Goal: Find contact information: Find contact information

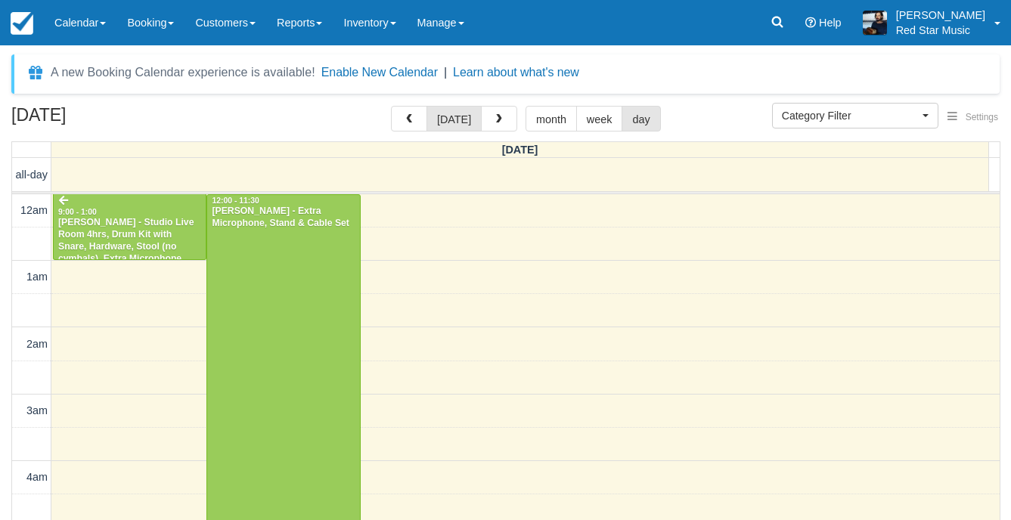
select select
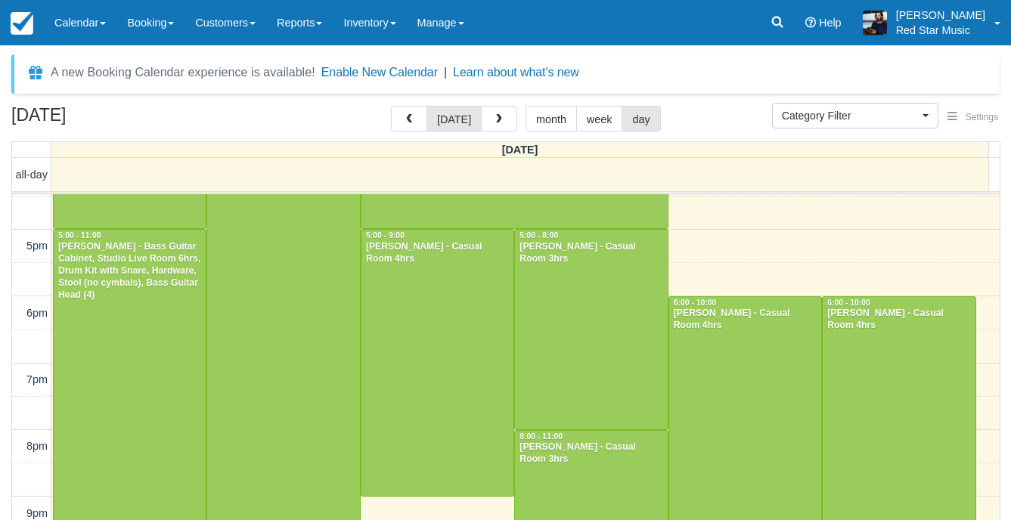
scroll to position [1082, 0]
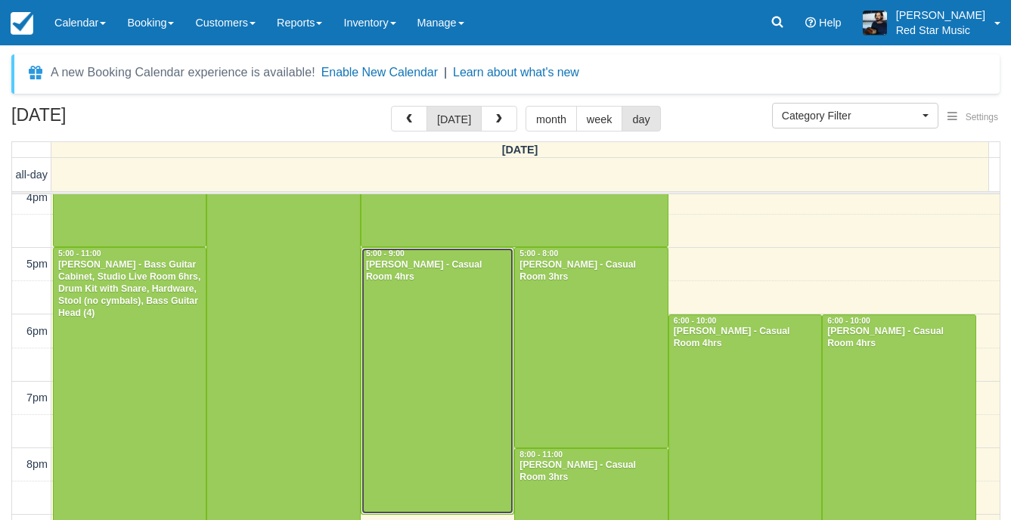
click at [414, 392] on div at bounding box center [438, 381] width 152 height 266
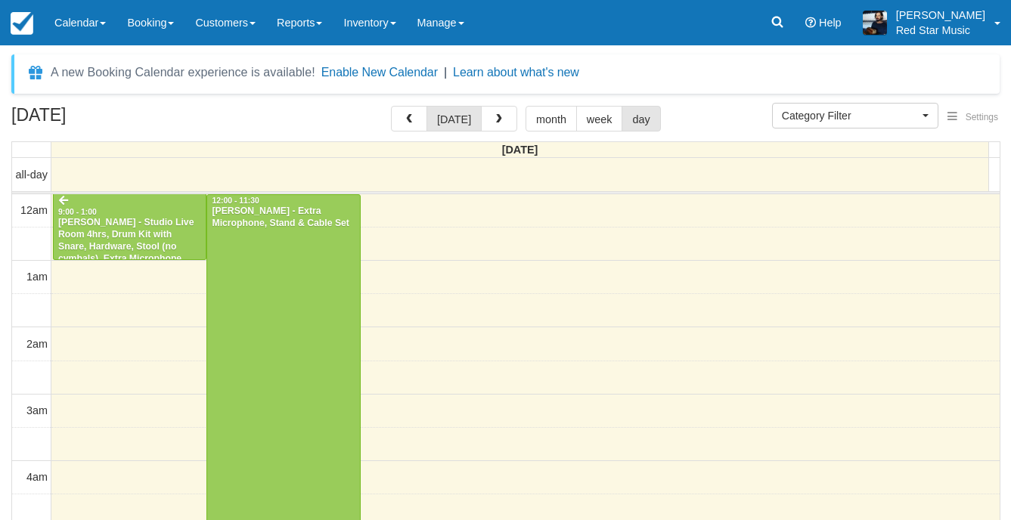
select select
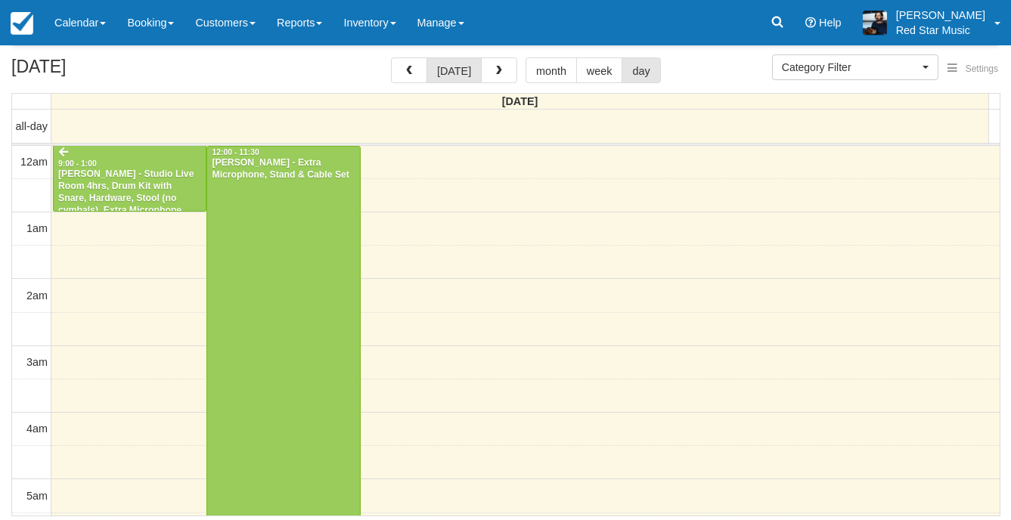
scroll to position [164, 0]
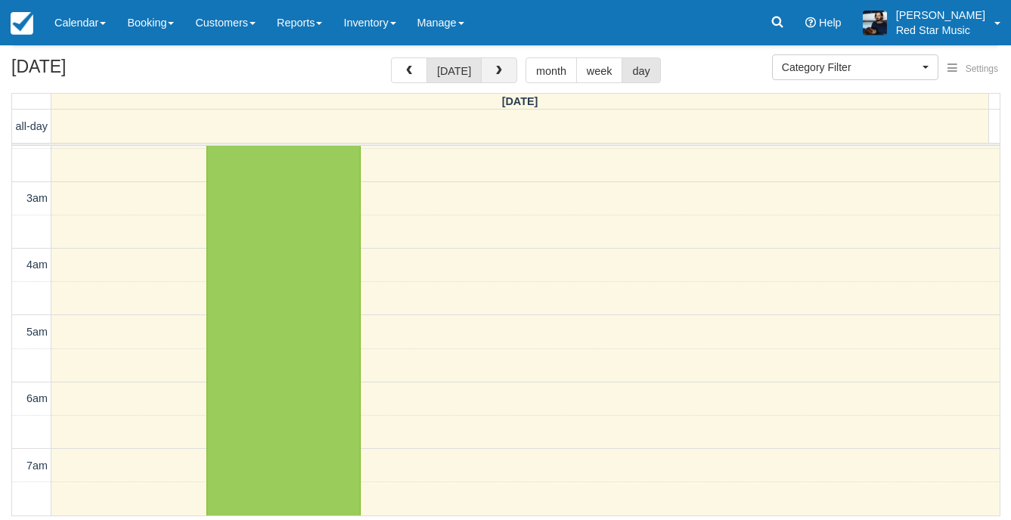
click at [494, 79] on button "button" at bounding box center [499, 70] width 36 height 26
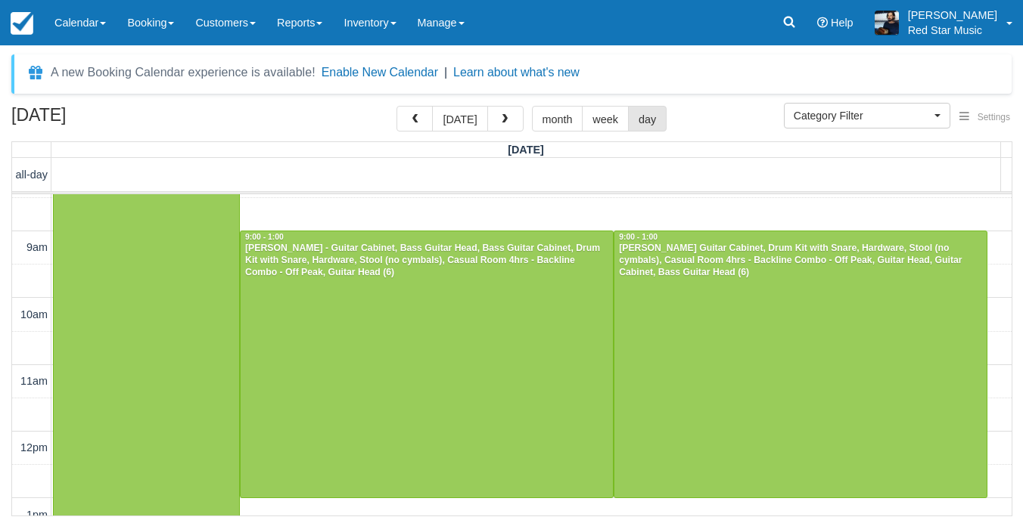
scroll to position [529, 0]
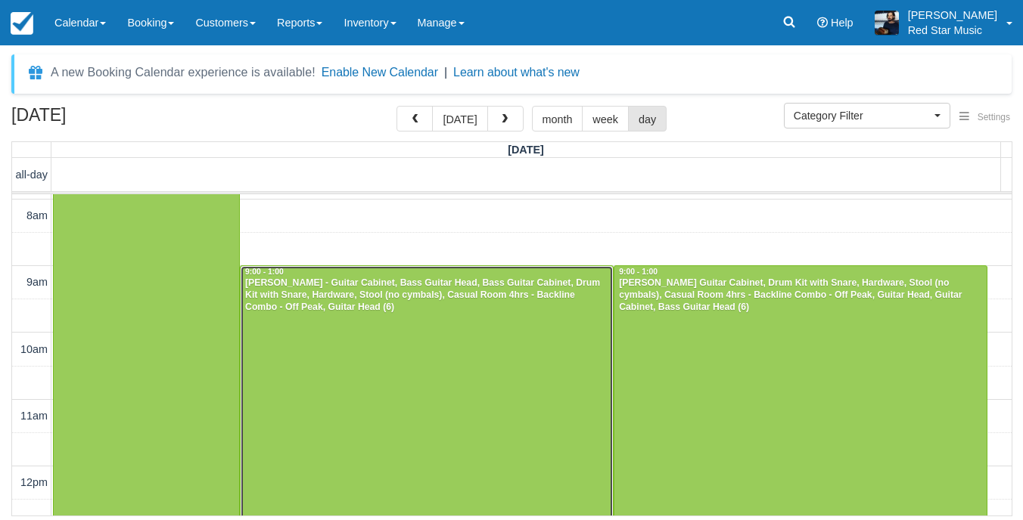
click at [437, 315] on div at bounding box center [427, 399] width 372 height 266
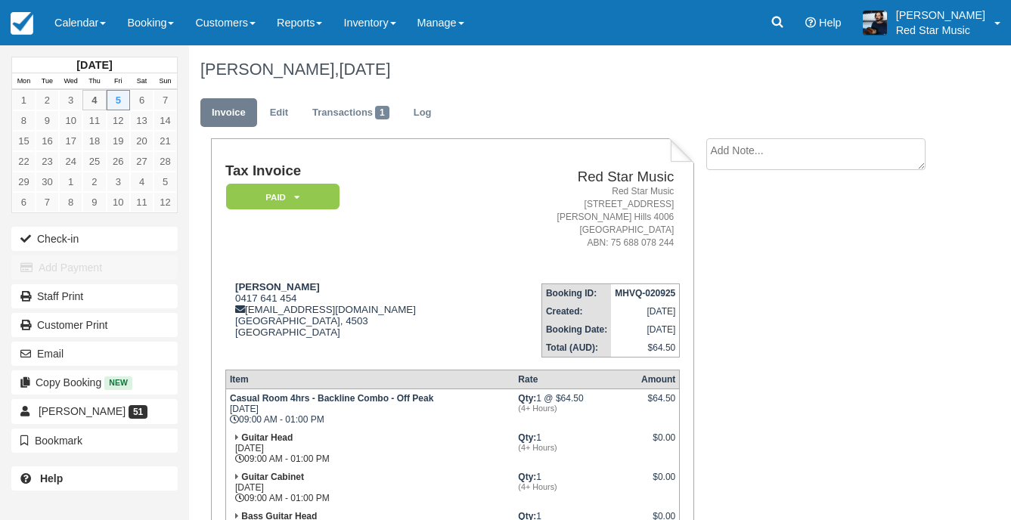
click at [791, 159] on textarea at bounding box center [815, 154] width 219 height 32
type textarea "2"
click at [743, 241] on button "Create" at bounding box center [740, 241] width 68 height 26
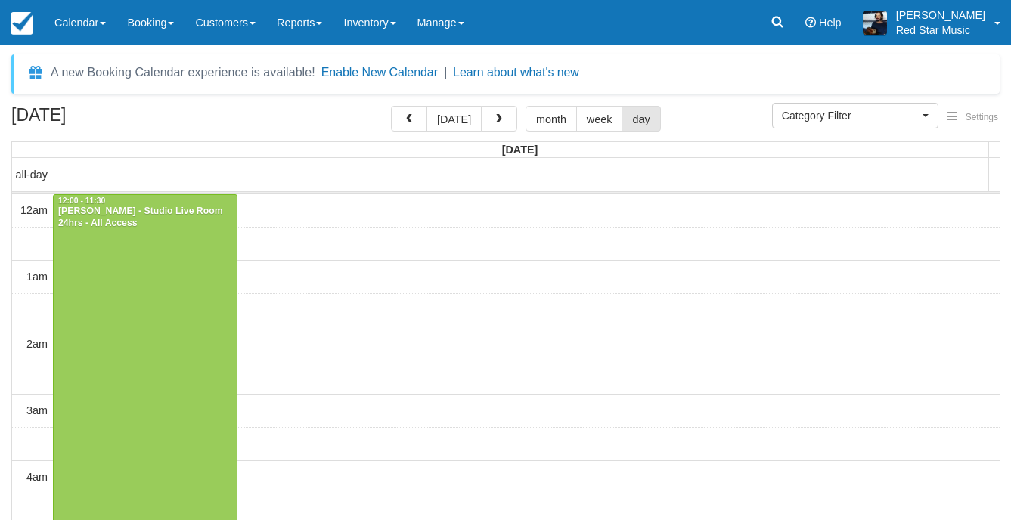
select select
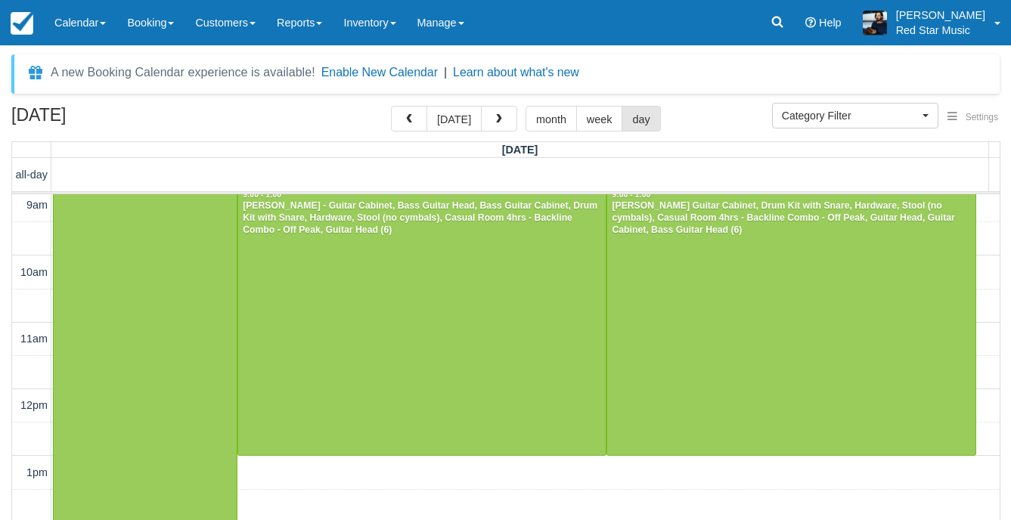
scroll to position [542, 0]
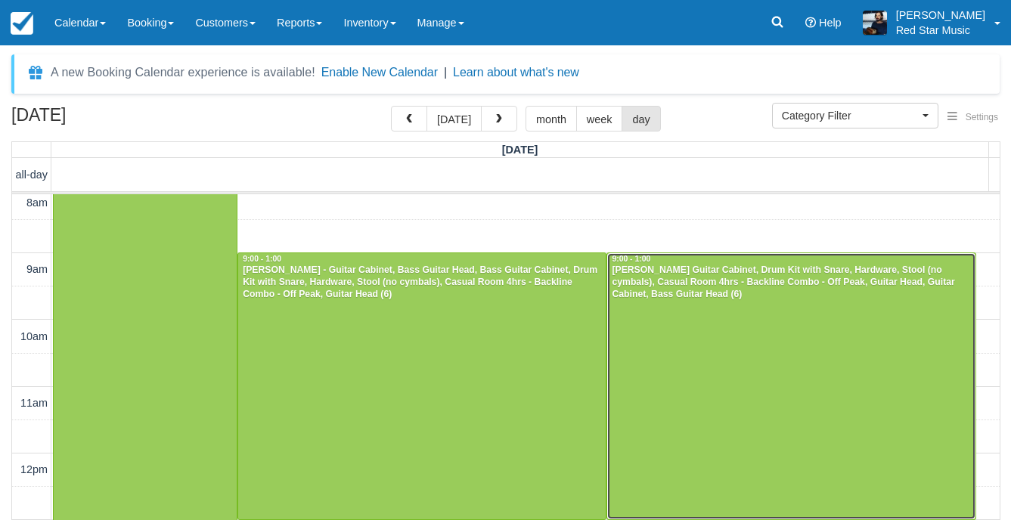
click at [741, 371] on div at bounding box center [791, 386] width 368 height 266
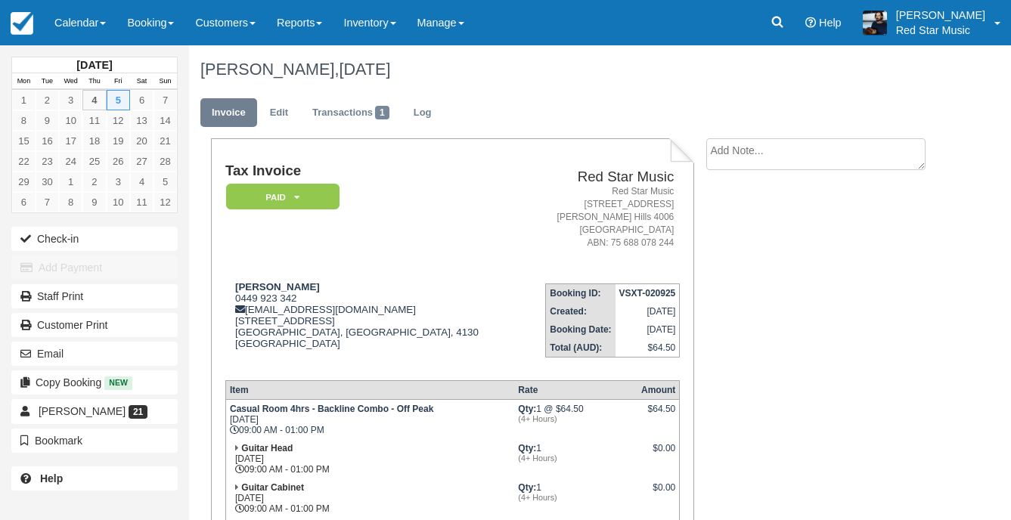
click at [760, 165] on textarea at bounding box center [815, 154] width 219 height 32
type textarea "3"
click at [736, 243] on button "Create" at bounding box center [740, 241] width 68 height 26
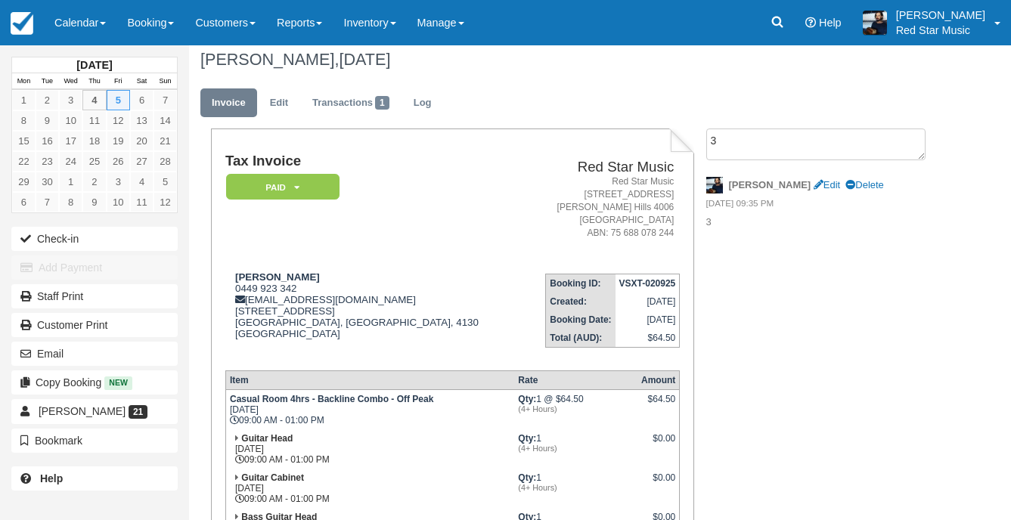
scroll to position [151, 0]
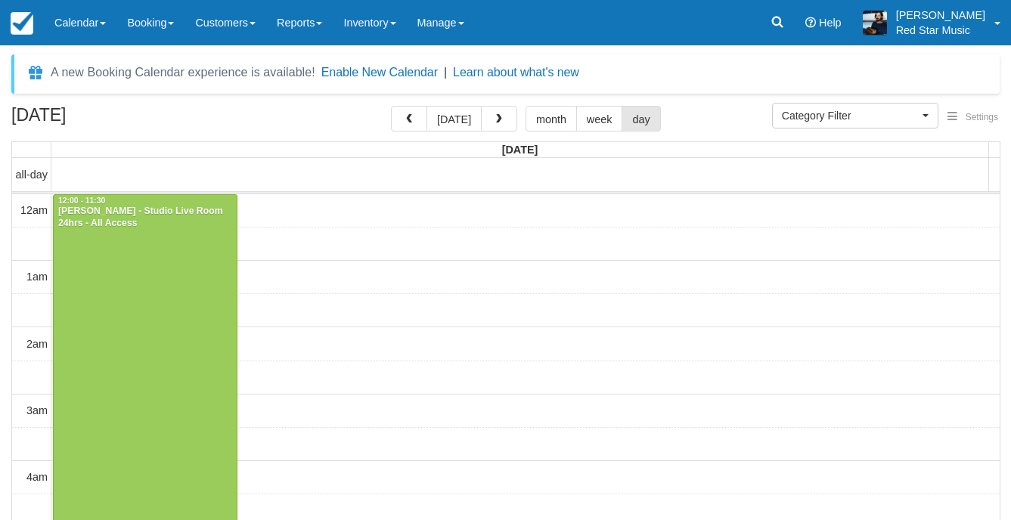
select select
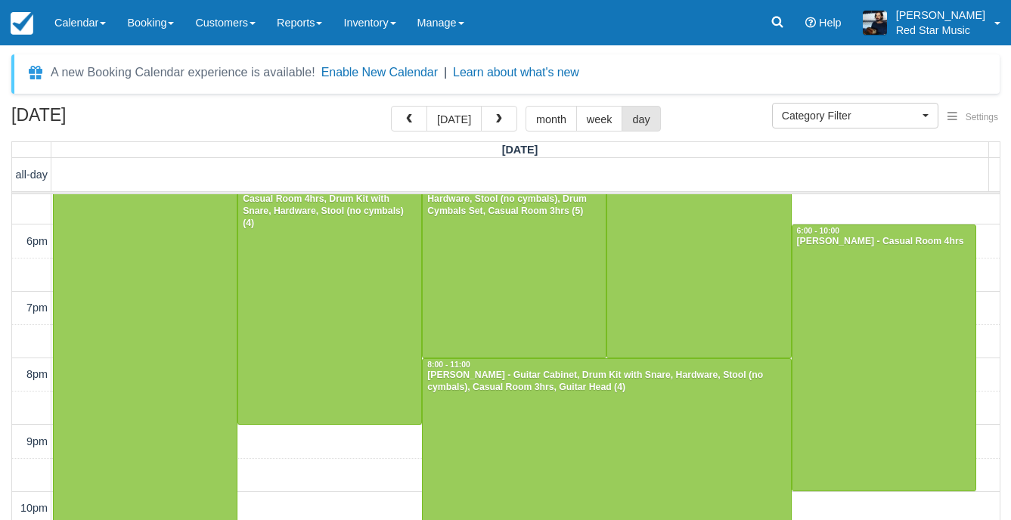
scroll to position [1124, 0]
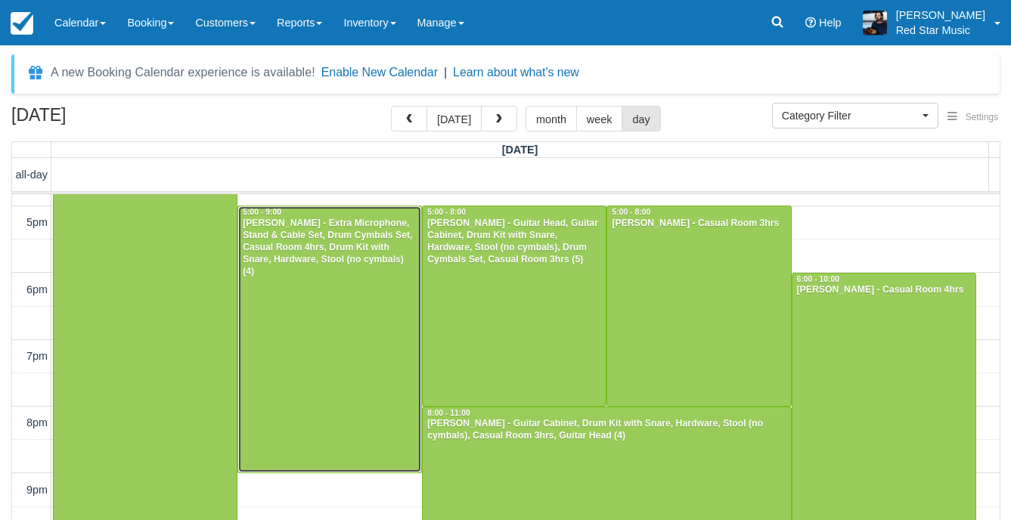
click at [328, 346] on div at bounding box center [329, 340] width 183 height 266
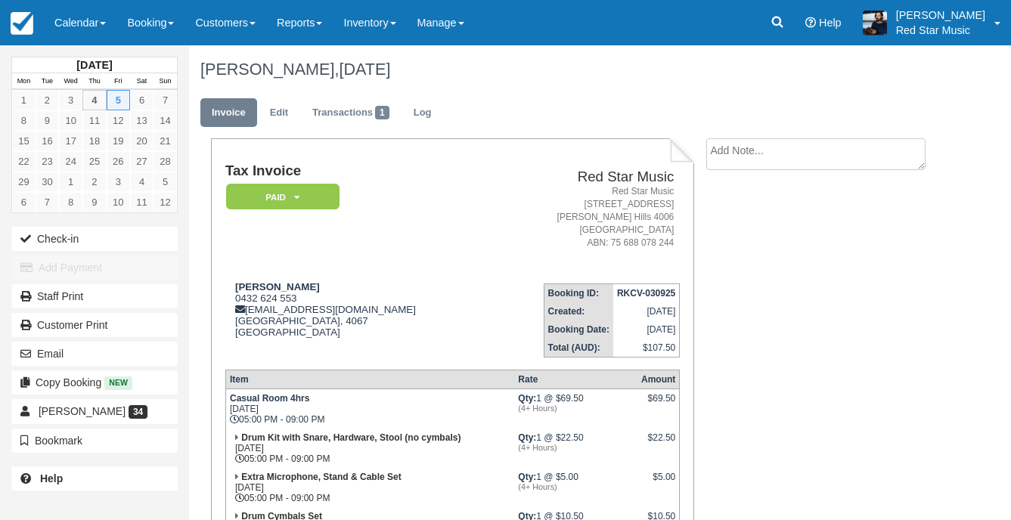
click at [747, 174] on li "Create Show on invoice" at bounding box center [821, 158] width 230 height 40
click at [758, 166] on textarea at bounding box center [815, 154] width 219 height 32
type textarea "2"
click at [743, 247] on button "Create" at bounding box center [740, 241] width 68 height 26
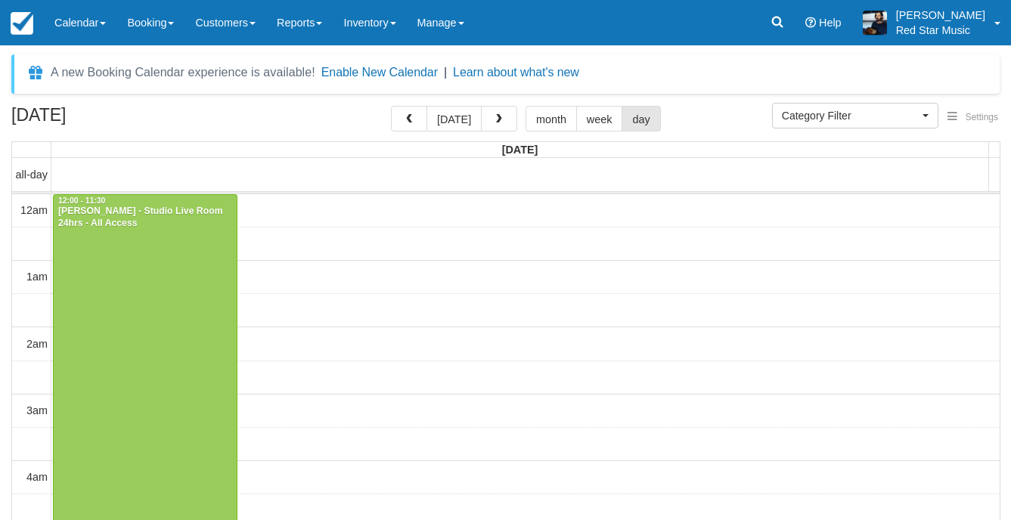
select select
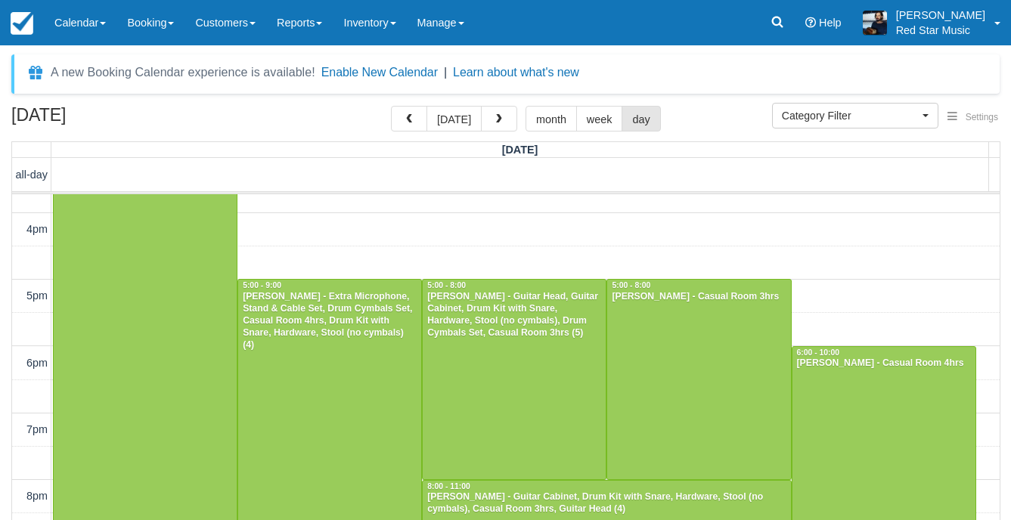
scroll to position [1072, 0]
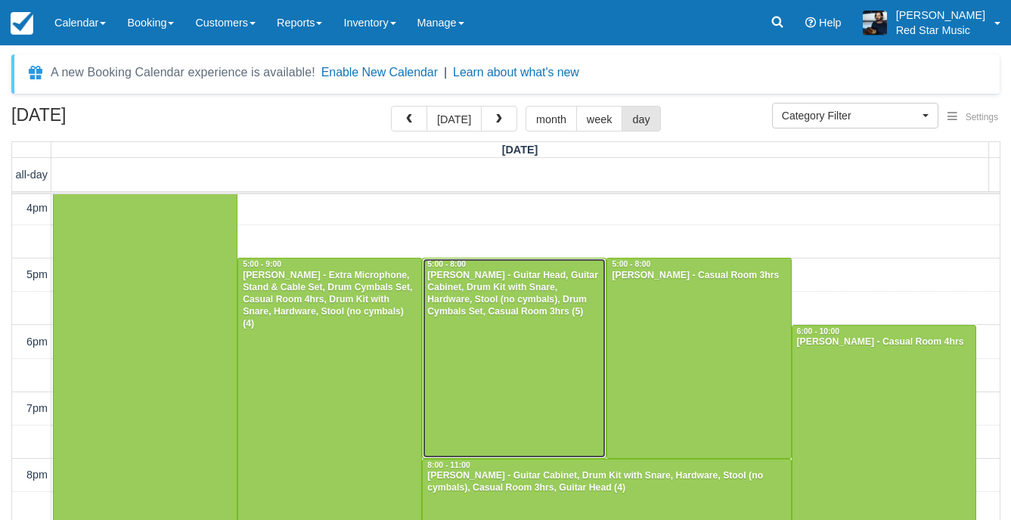
click at [536, 348] on div at bounding box center [514, 358] width 183 height 199
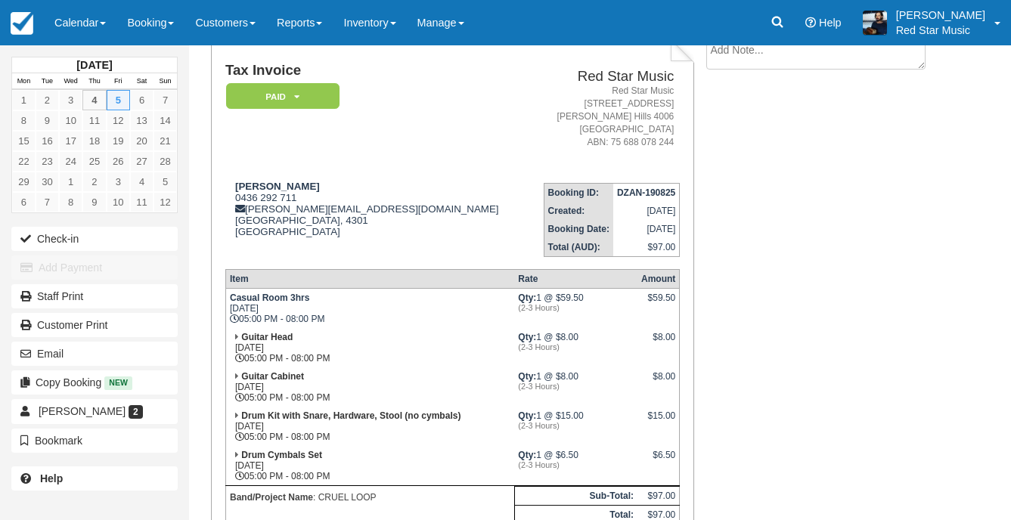
scroll to position [76, 0]
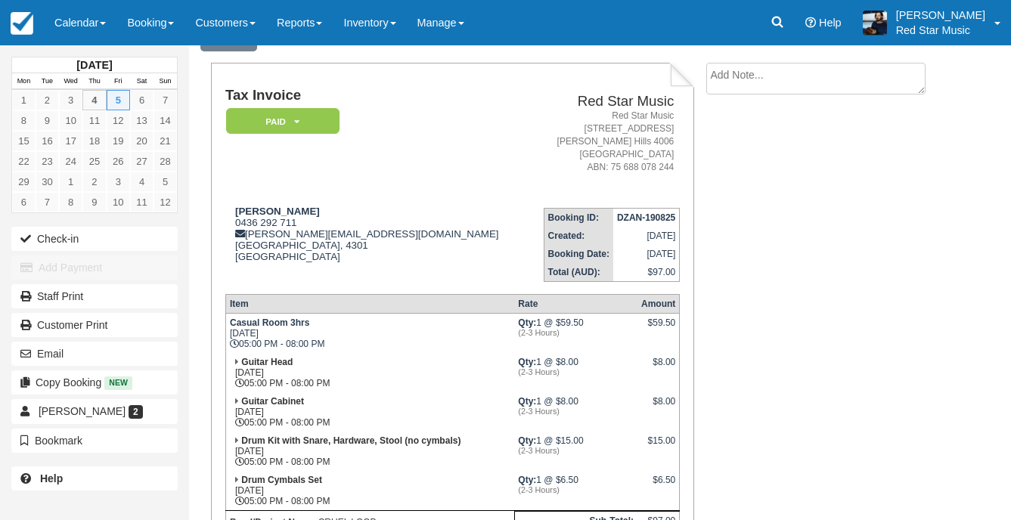
click at [769, 75] on textarea at bounding box center [815, 79] width 219 height 32
type textarea "e"
type textarea "3"
click at [756, 172] on button "Create" at bounding box center [740, 165] width 68 height 26
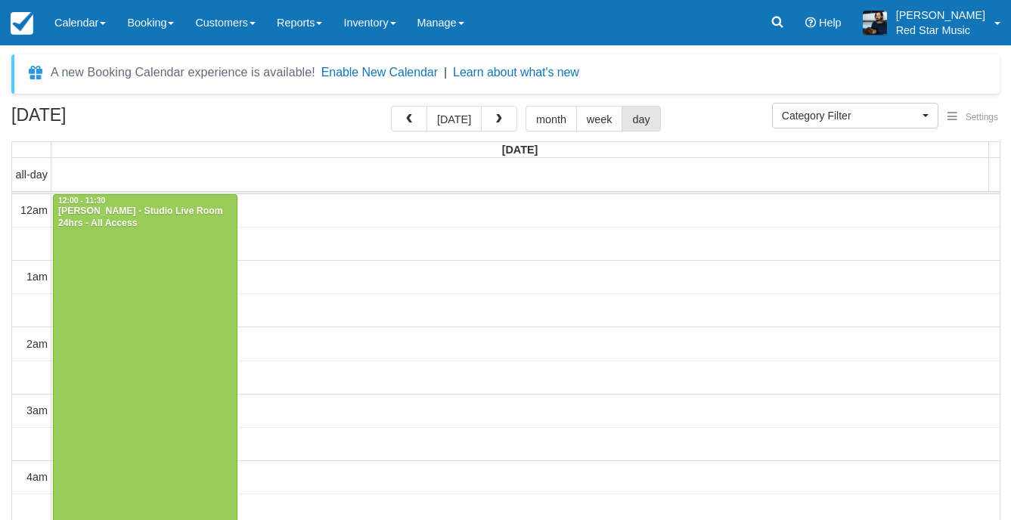
select select
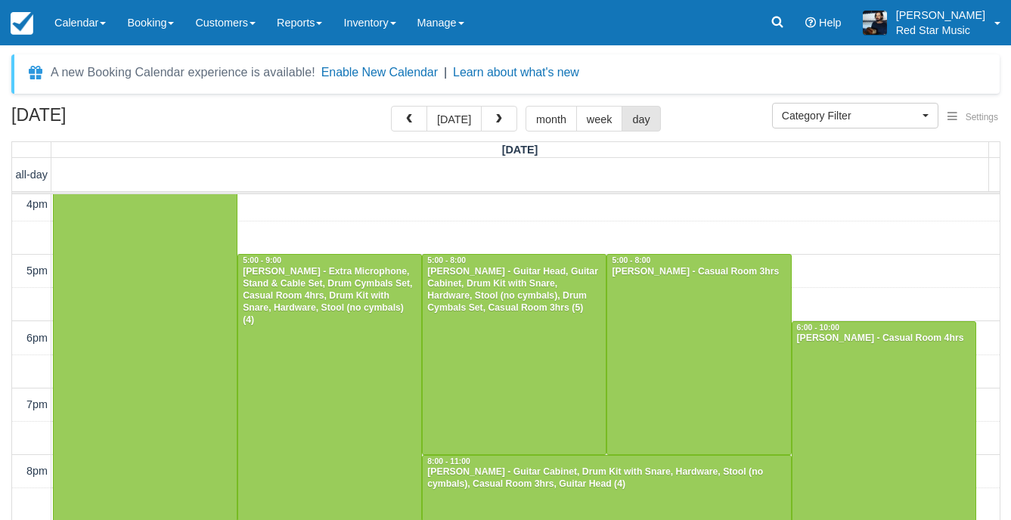
scroll to position [1048, 0]
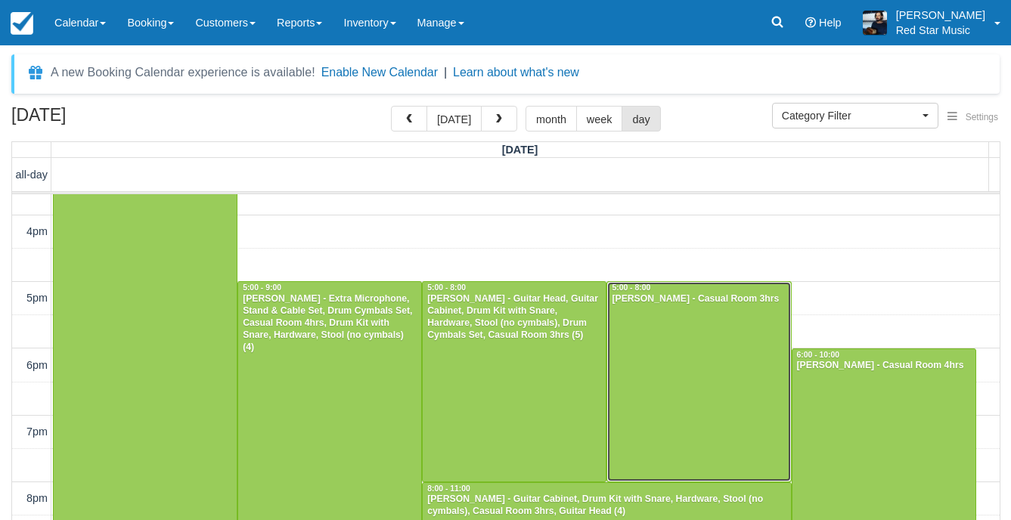
click at [725, 389] on div at bounding box center [698, 381] width 183 height 199
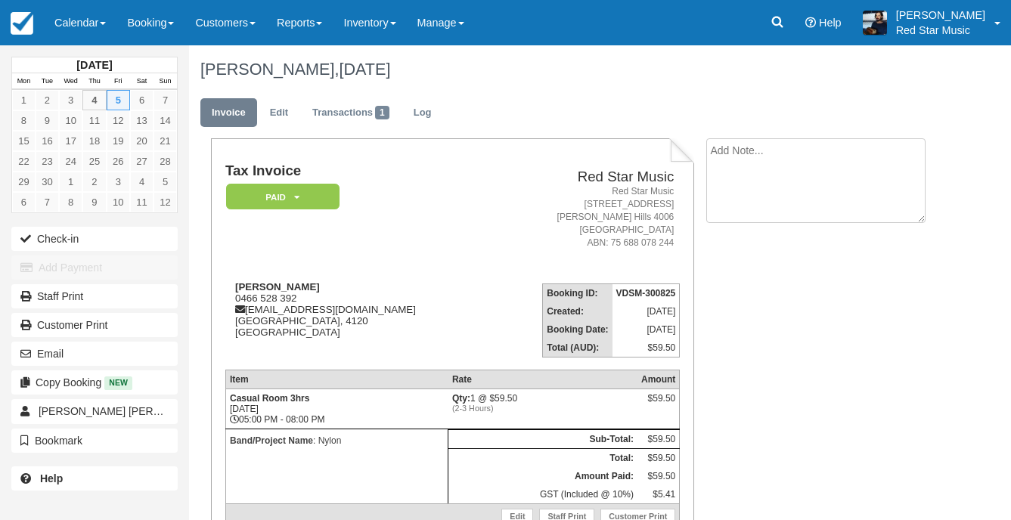
click at [817, 159] on textarea at bounding box center [815, 180] width 219 height 85
type textarea "4"
click at [750, 244] on button "Create" at bounding box center [740, 241] width 68 height 26
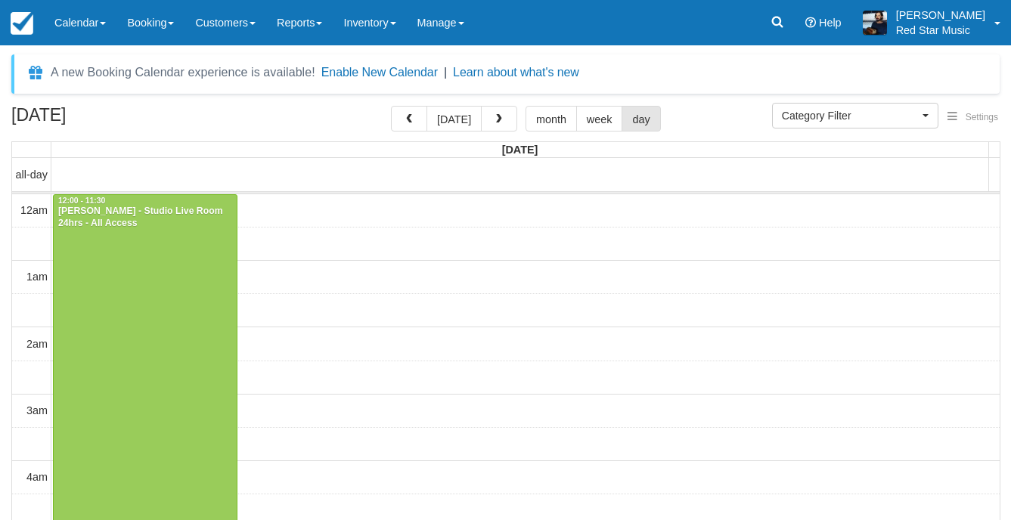
select select
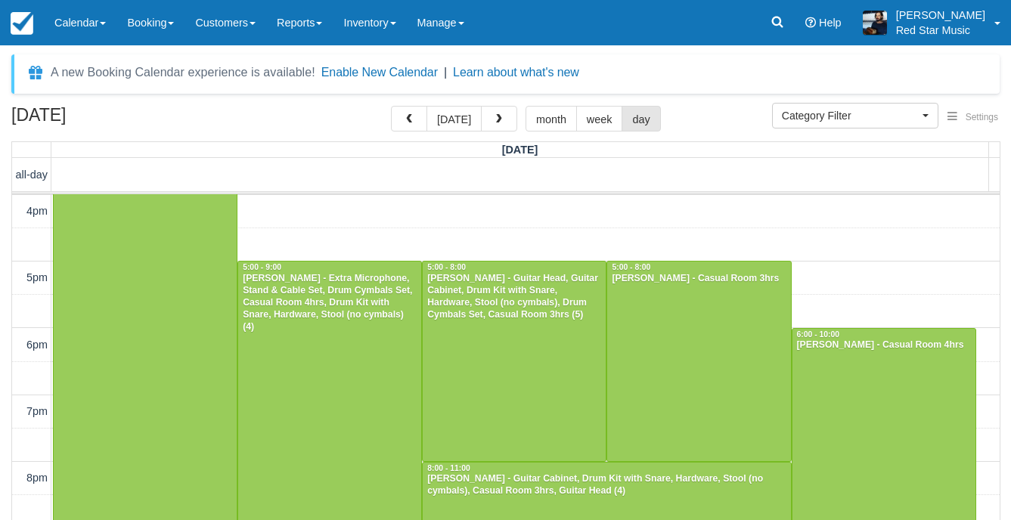
scroll to position [1200, 0]
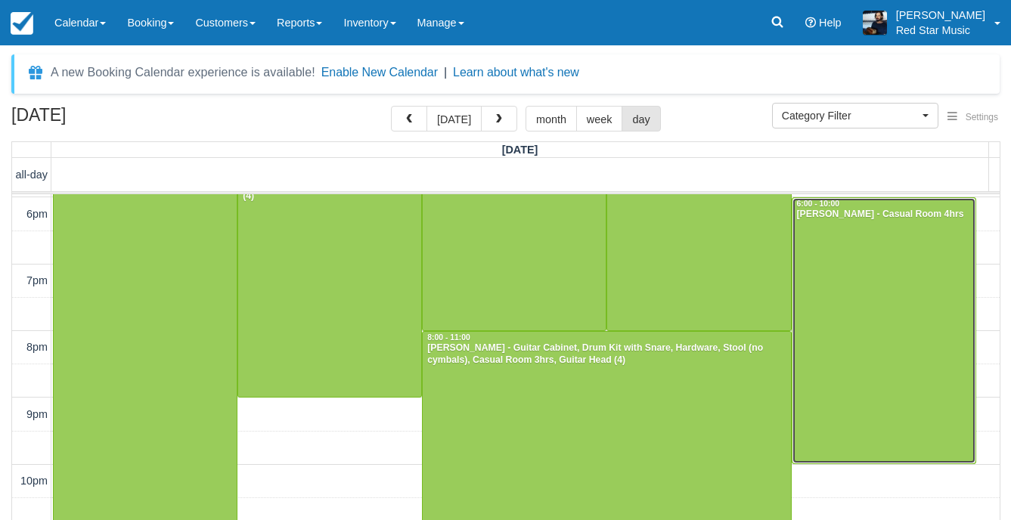
click at [868, 348] on div at bounding box center [884, 331] width 183 height 266
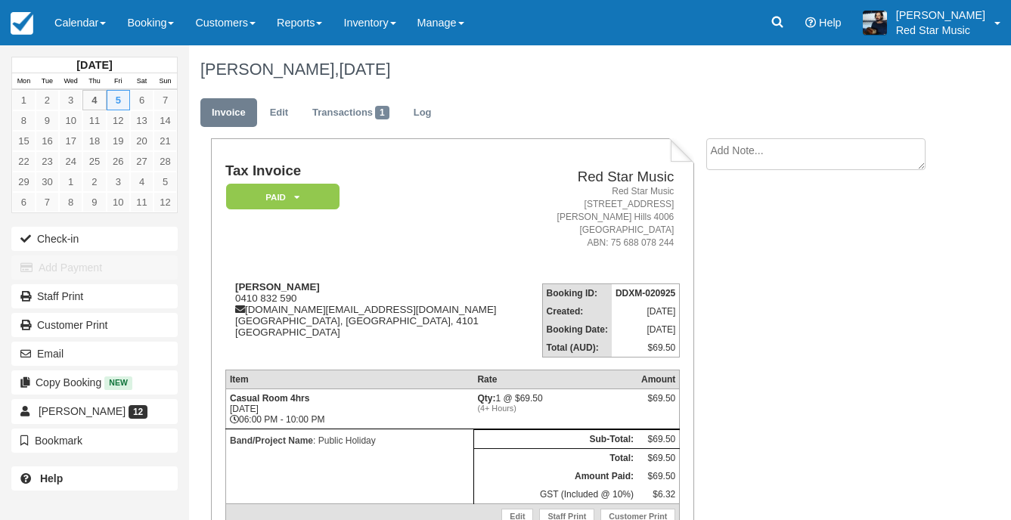
click at [773, 163] on textarea at bounding box center [815, 154] width 219 height 32
type textarea "1"
click at [728, 241] on icon "button" at bounding box center [724, 240] width 17 height 11
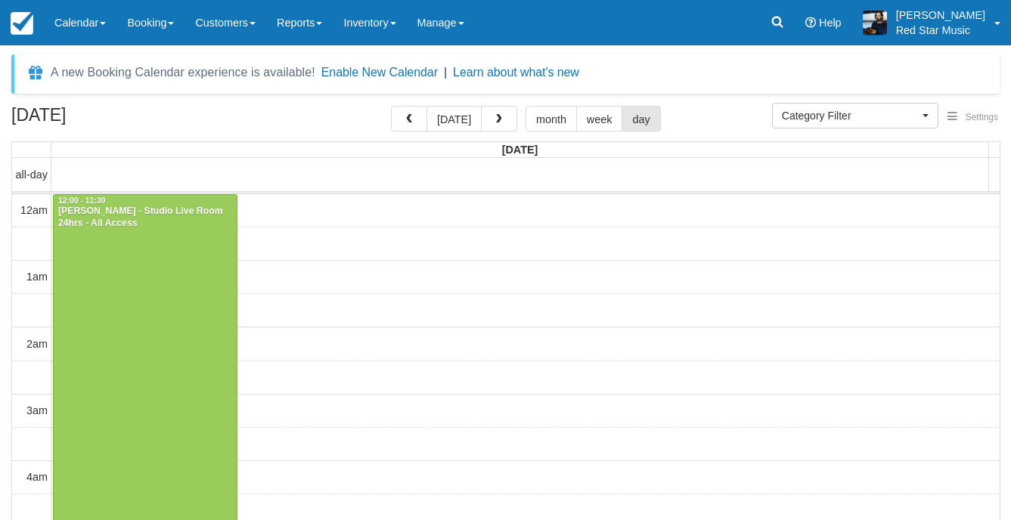
select select
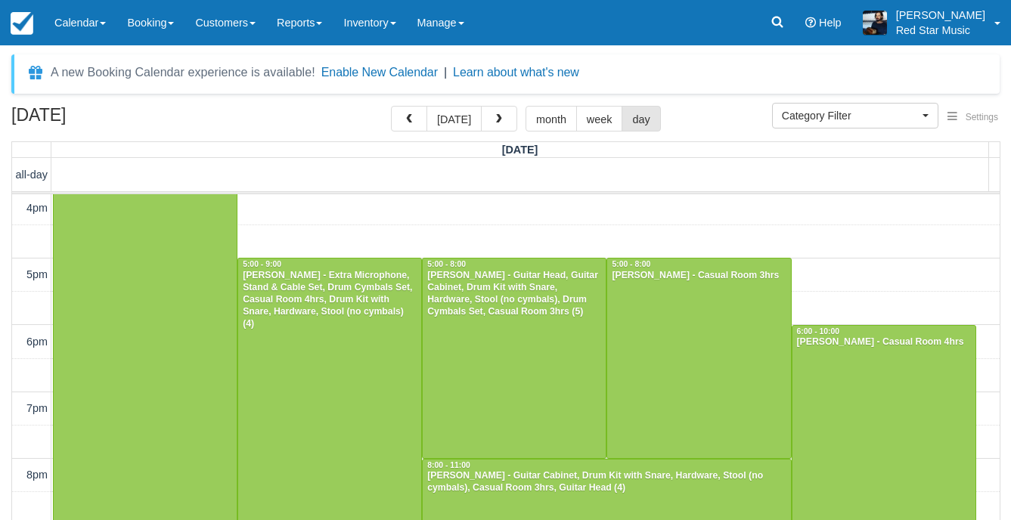
scroll to position [1200, 0]
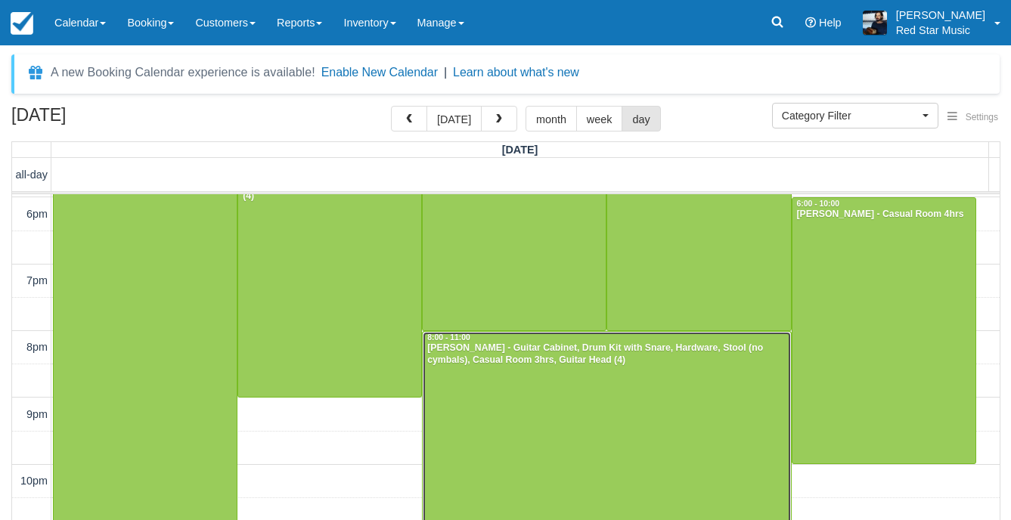
click at [570, 408] on div at bounding box center [607, 431] width 368 height 199
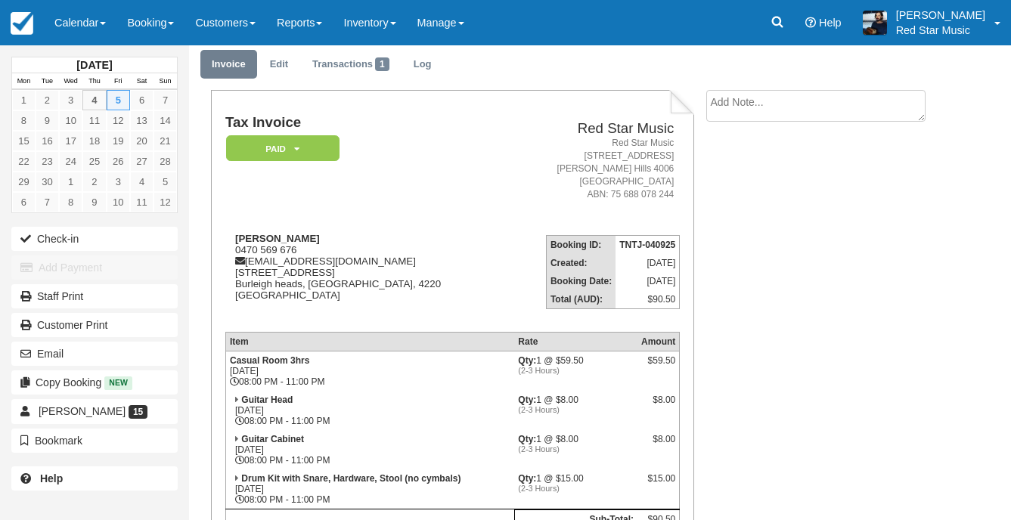
scroll to position [76, 0]
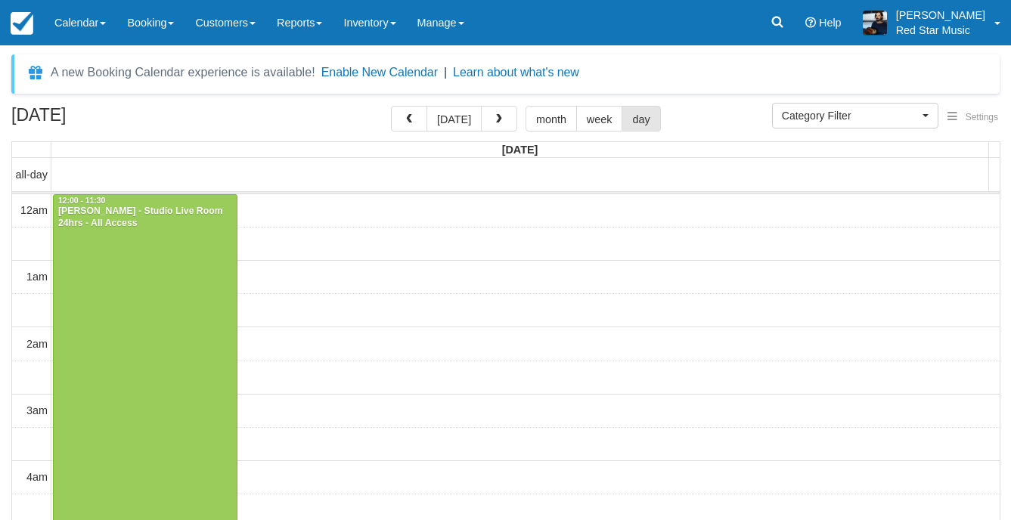
select select
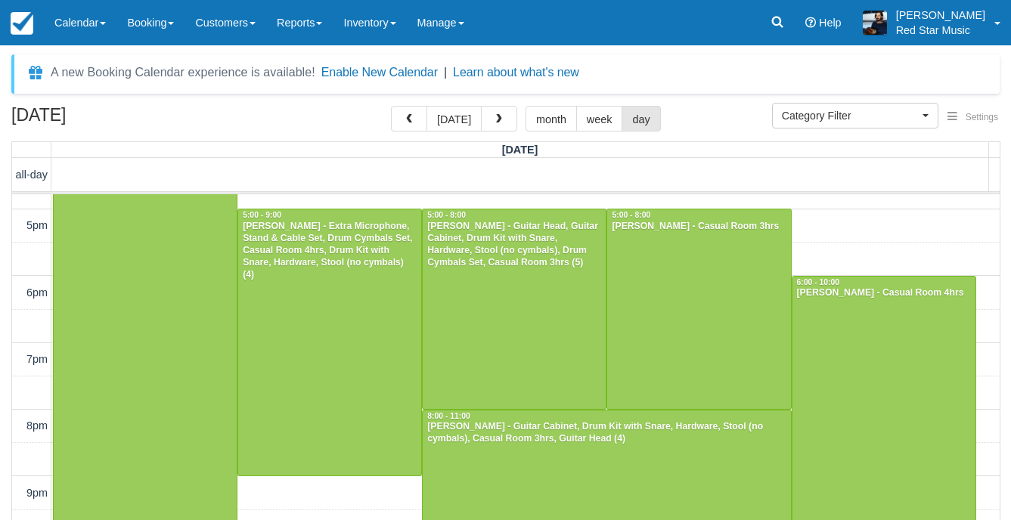
scroll to position [1147, 0]
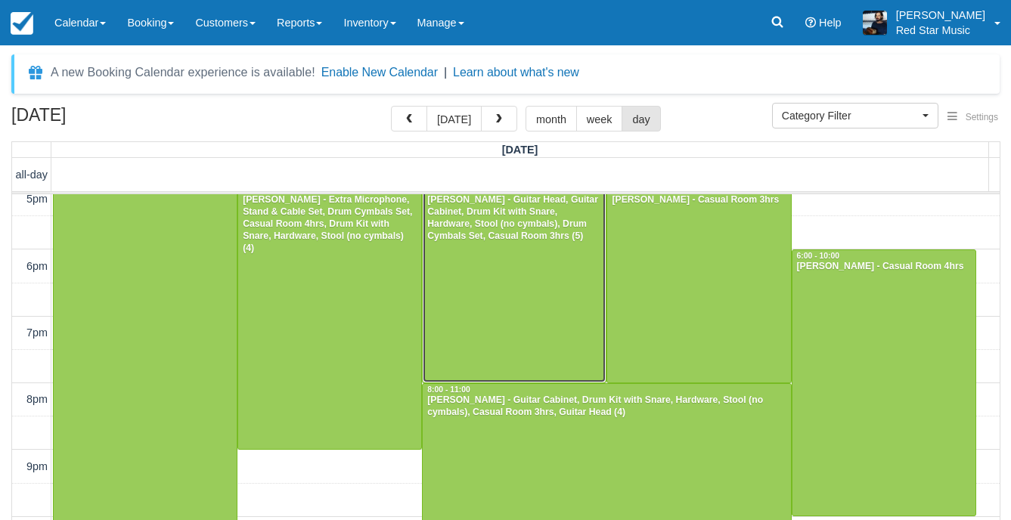
click at [539, 322] on div at bounding box center [514, 282] width 183 height 199
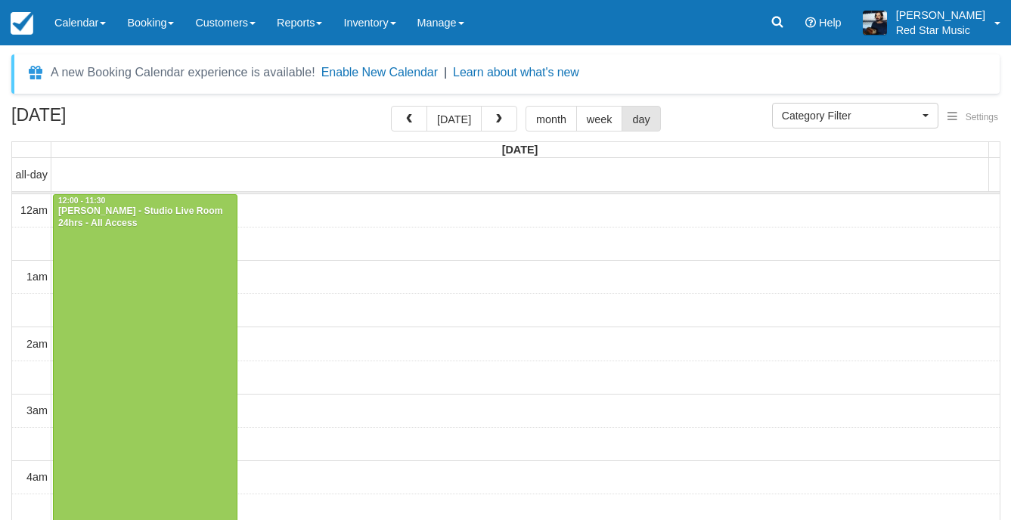
select select
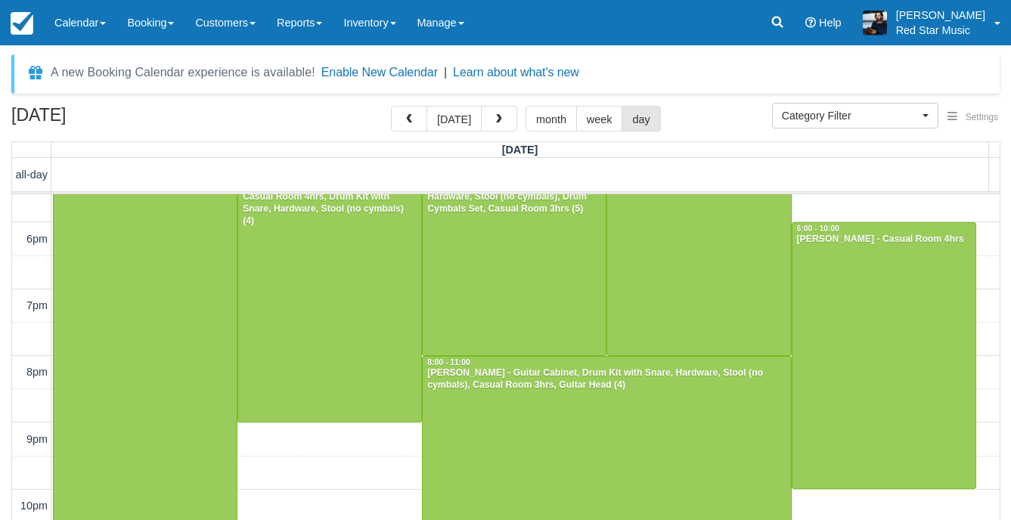
scroll to position [1200, 0]
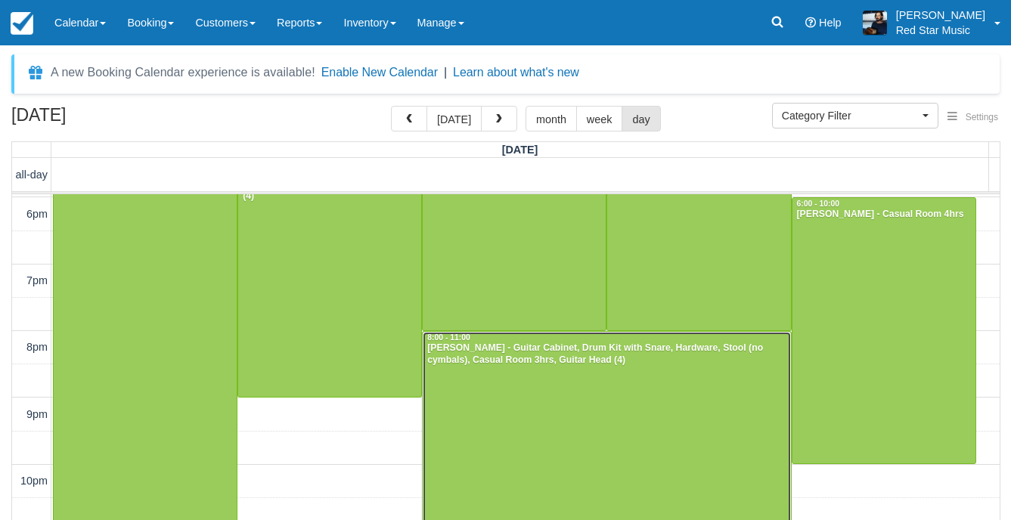
click at [529, 389] on div at bounding box center [607, 431] width 368 height 199
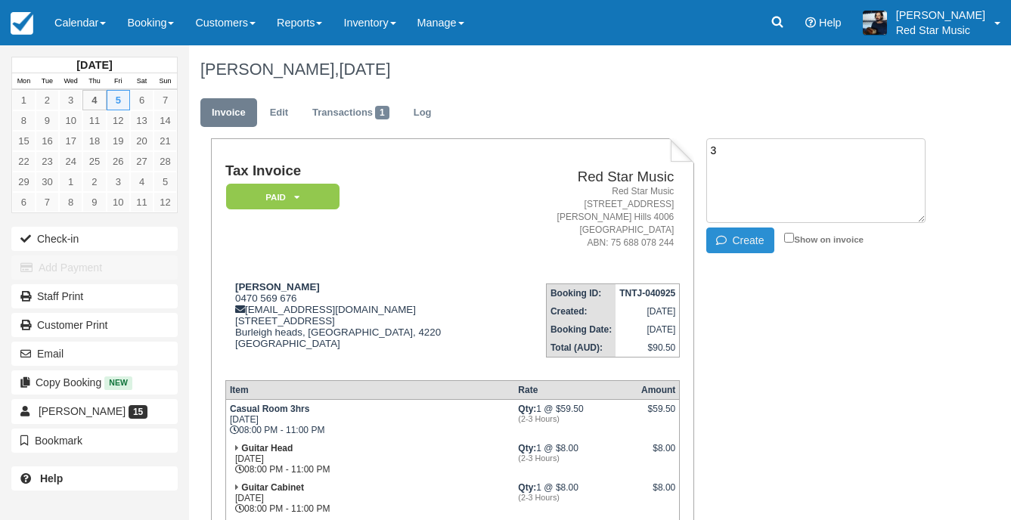
type textarea "3"
click at [738, 247] on button "Create" at bounding box center [740, 241] width 68 height 26
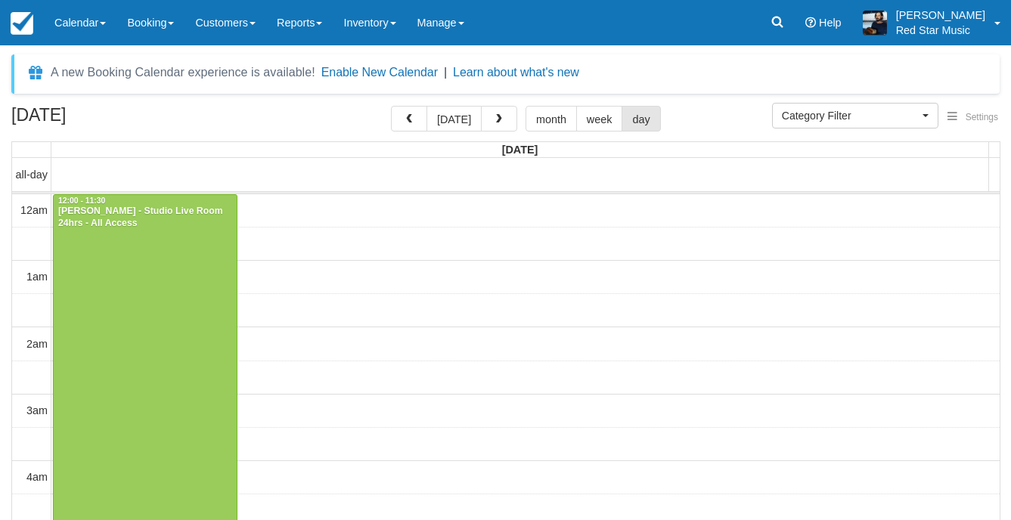
select select
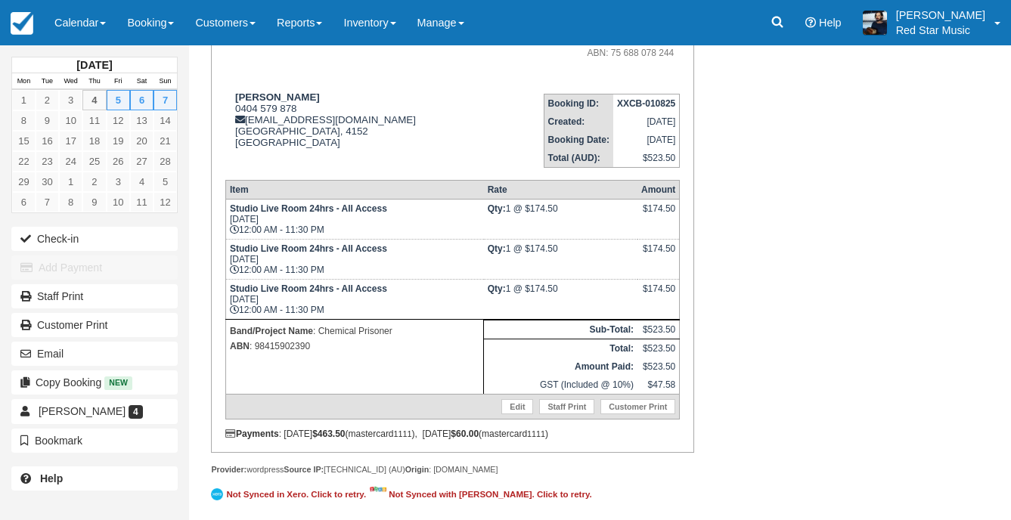
scroll to position [194, 0]
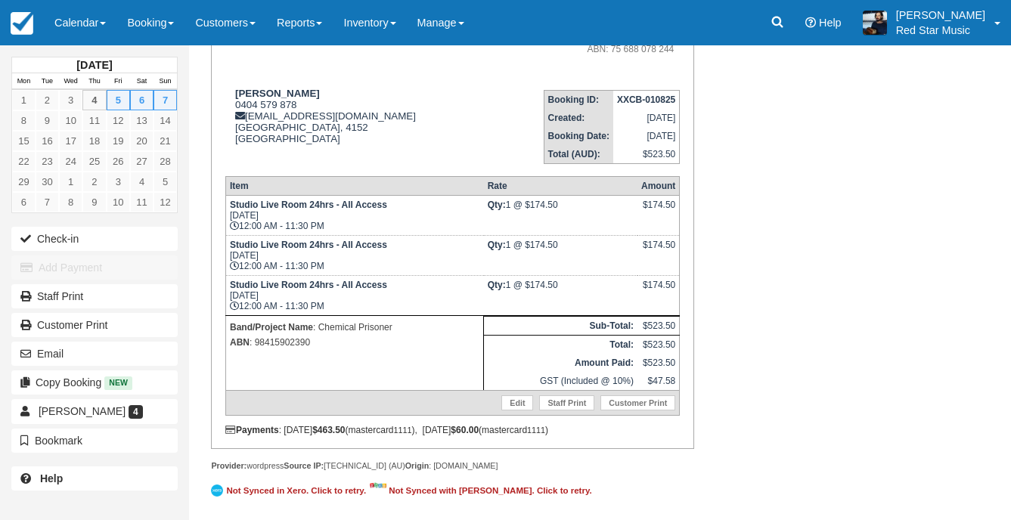
click at [719, 361] on div "Tax Invoice Paid   Pending Reserved Deposit Waiting Cancelled Red Star Music Re…" at bounding box center [568, 232] width 759 height 575
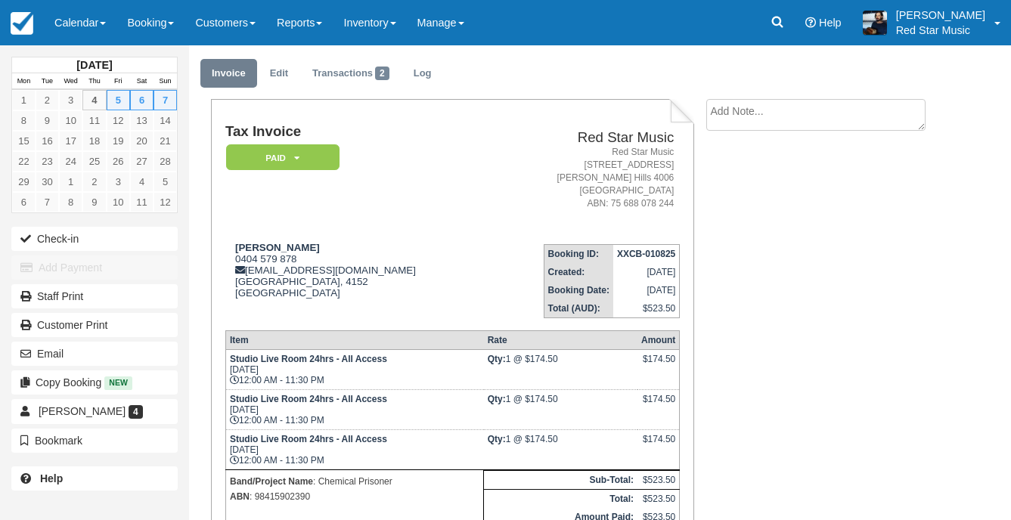
scroll to position [0, 0]
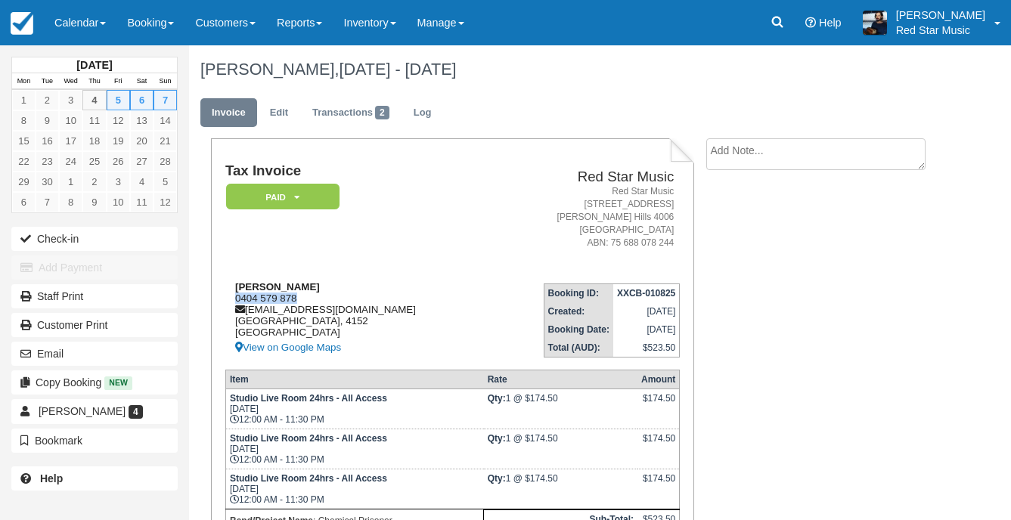
drag, startPoint x: 297, startPoint y: 297, endPoint x: 238, endPoint y: 300, distance: 59.0
click at [238, 300] on div "Valerie Morrigan 0404 579 878 chemicalprisonerband@gmail.com Queensland, 4152 A…" at bounding box center [357, 319] width 265 height 76
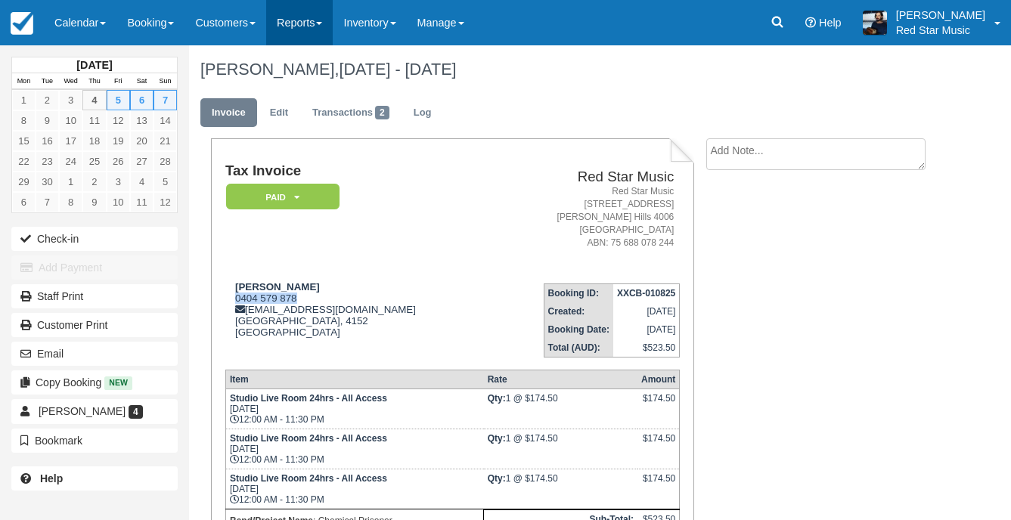
copy div "0404 579 878"
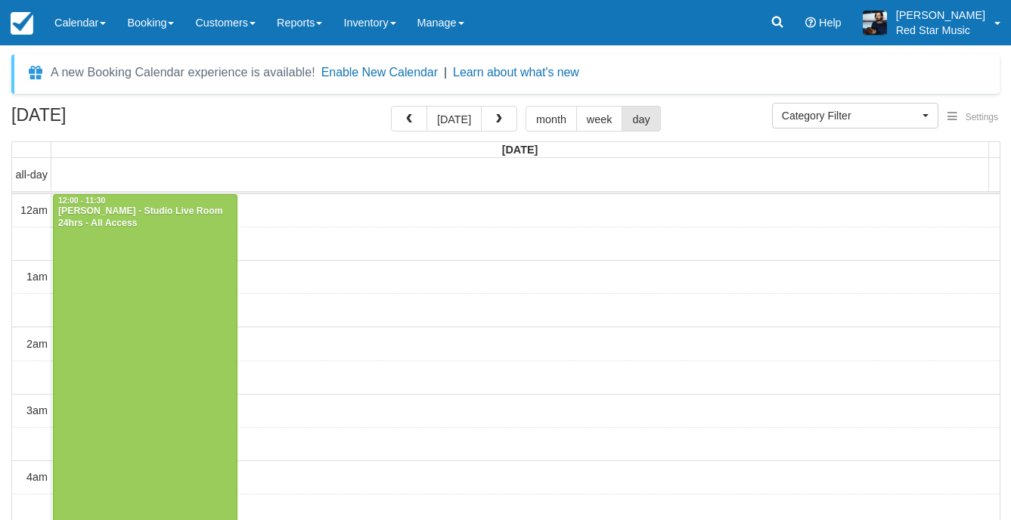
select select
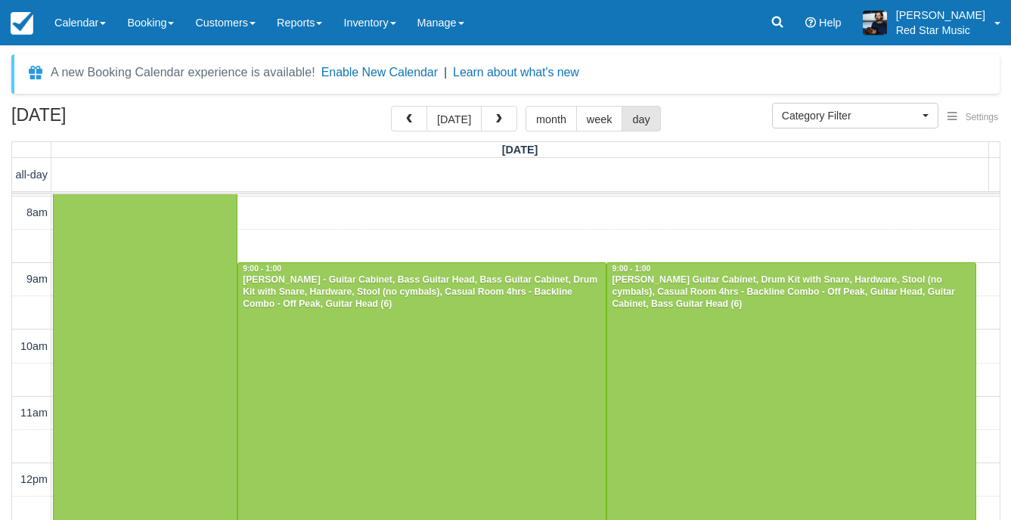
scroll to position [542, 0]
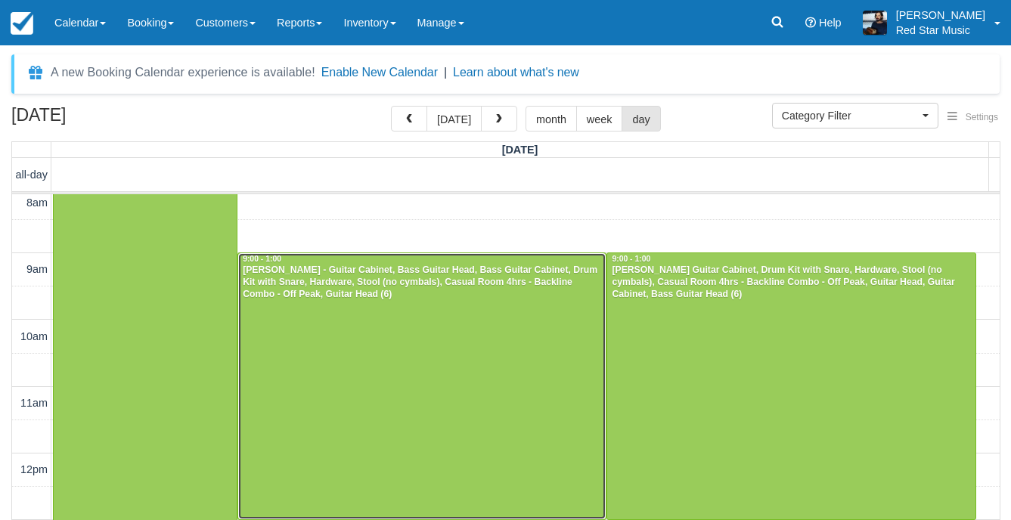
click at [368, 352] on div at bounding box center [422, 386] width 368 height 266
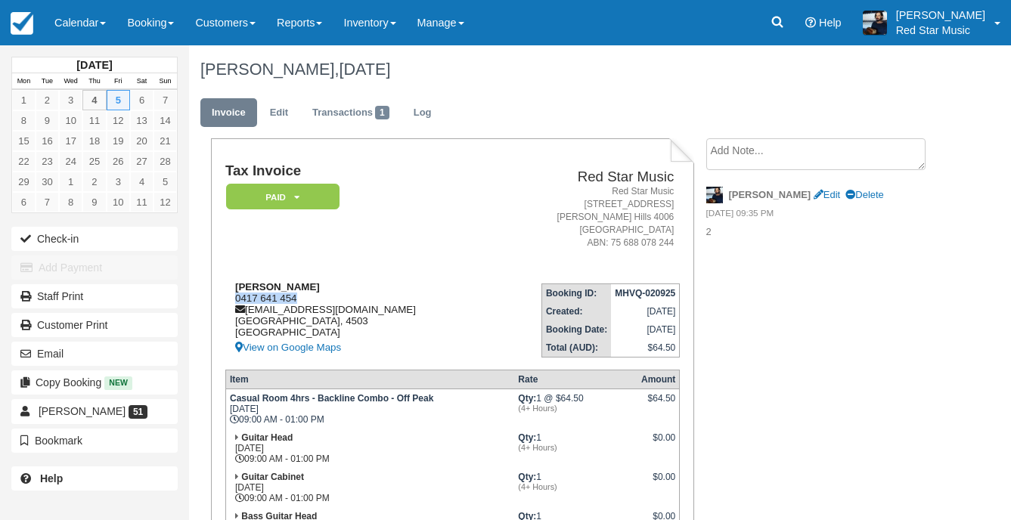
drag, startPoint x: 303, startPoint y: 295, endPoint x: 233, endPoint y: 297, distance: 69.6
click at [233, 297] on div "[PERSON_NAME] 0417 641 454 [EMAIL_ADDRESS][DOMAIN_NAME] [GEOGRAPHIC_DATA] [GEOG…" at bounding box center [356, 319] width 263 height 76
copy div "0417 641 454"
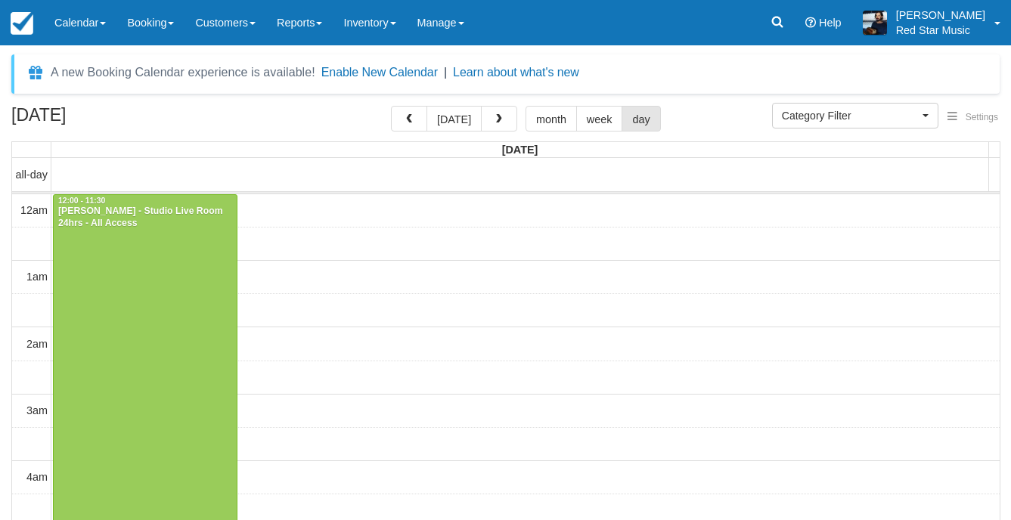
select select
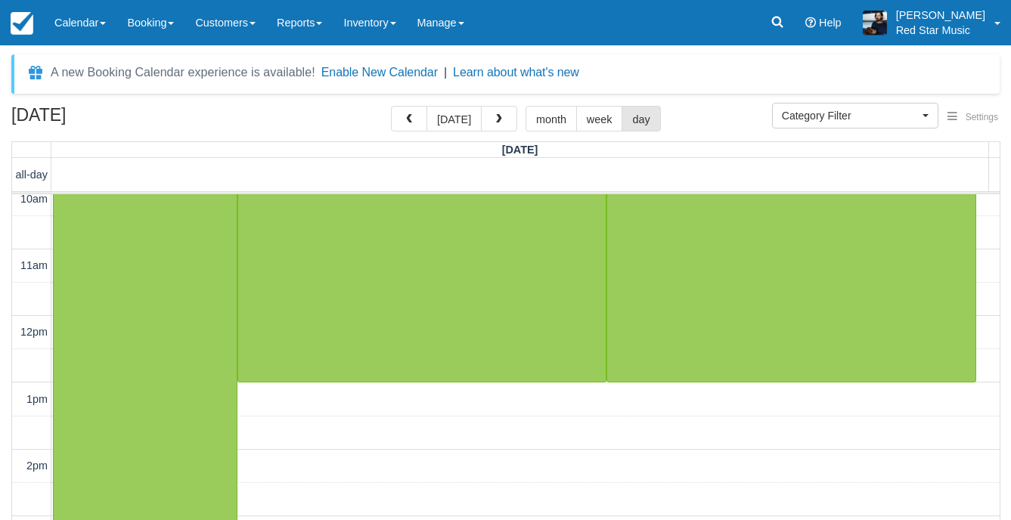
scroll to position [694, 0]
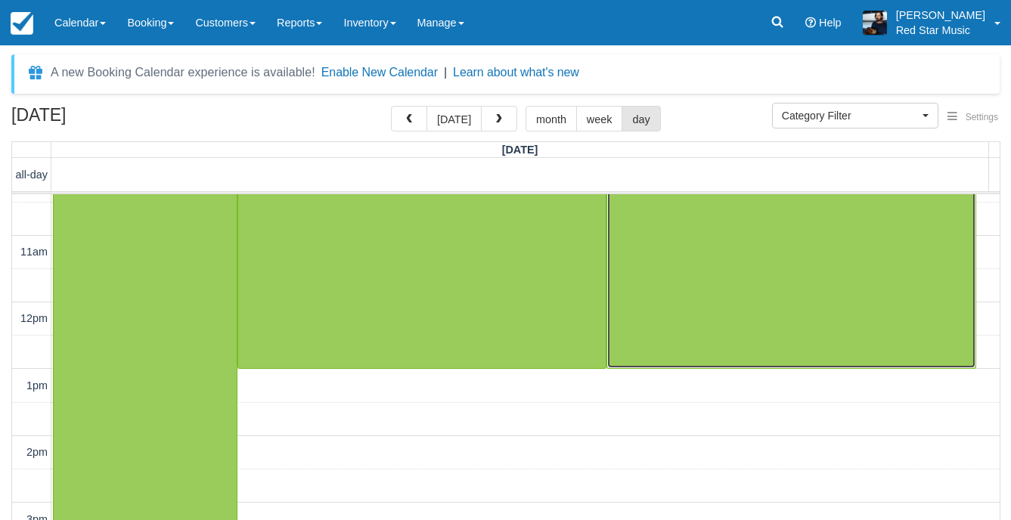
click at [688, 340] on div at bounding box center [791, 235] width 368 height 266
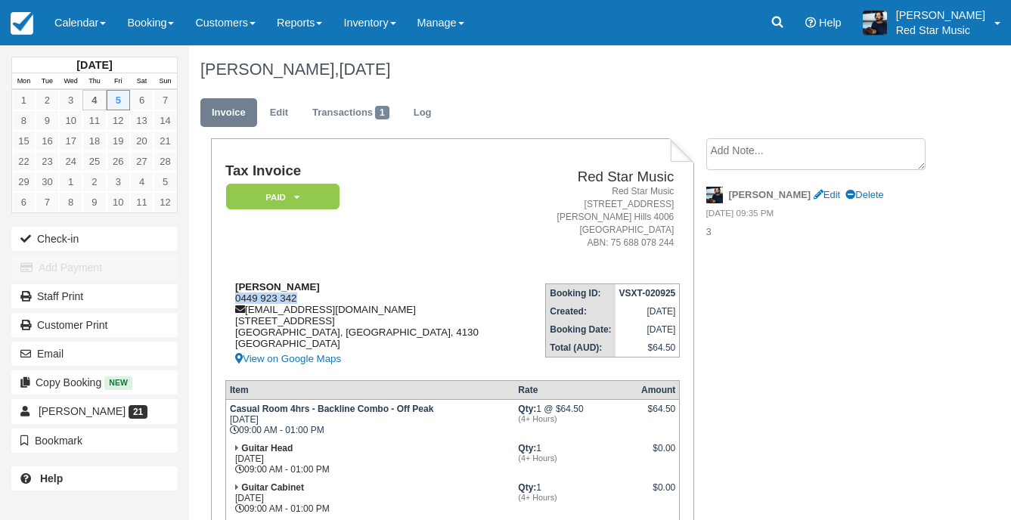
drag, startPoint x: 299, startPoint y: 297, endPoint x: 234, endPoint y: 300, distance: 64.4
click at [234, 300] on div "Max Muir 0449 923 342 maxmuirmusic@gmail.com 19 Ridgepointe Drive Cornubia, Que…" at bounding box center [373, 324] width 297 height 87
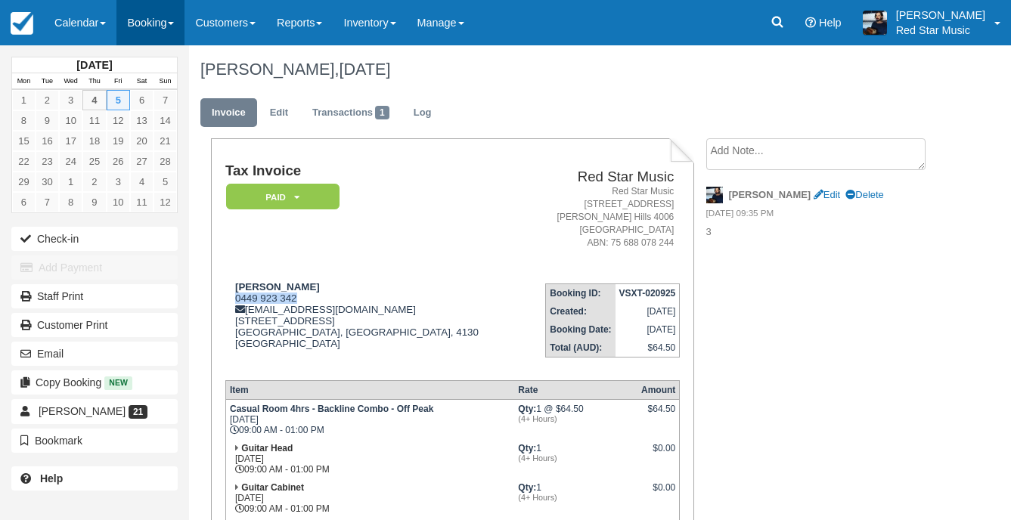
copy div "0449 923 342"
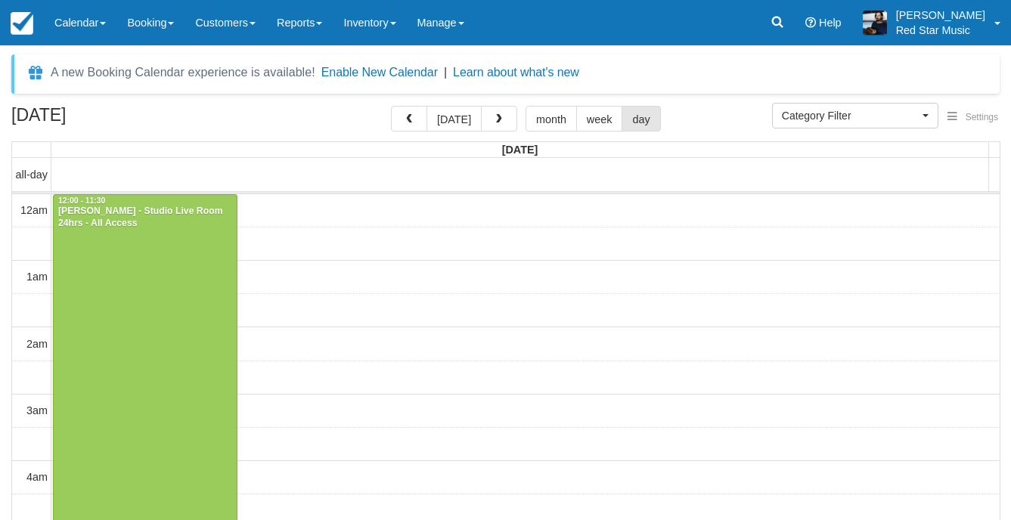
select select
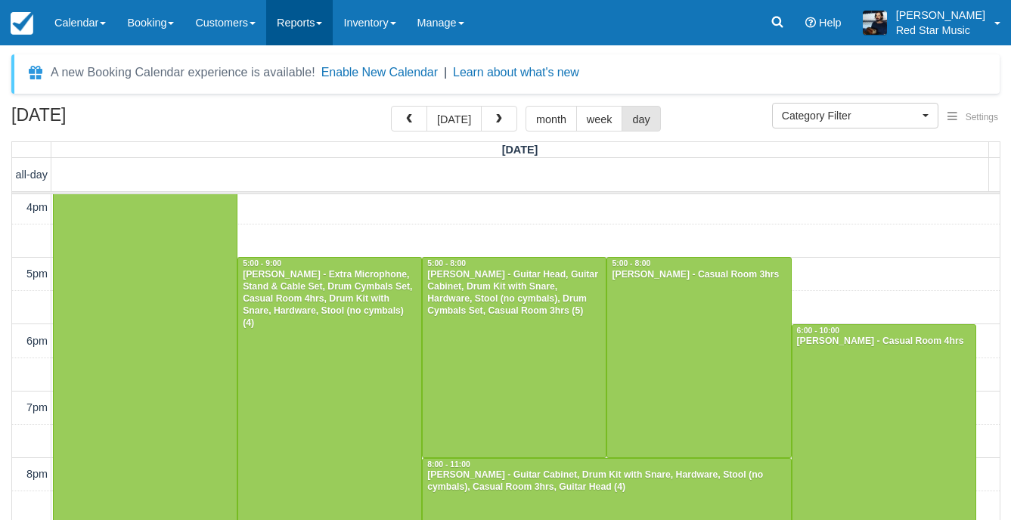
scroll to position [1072, 0]
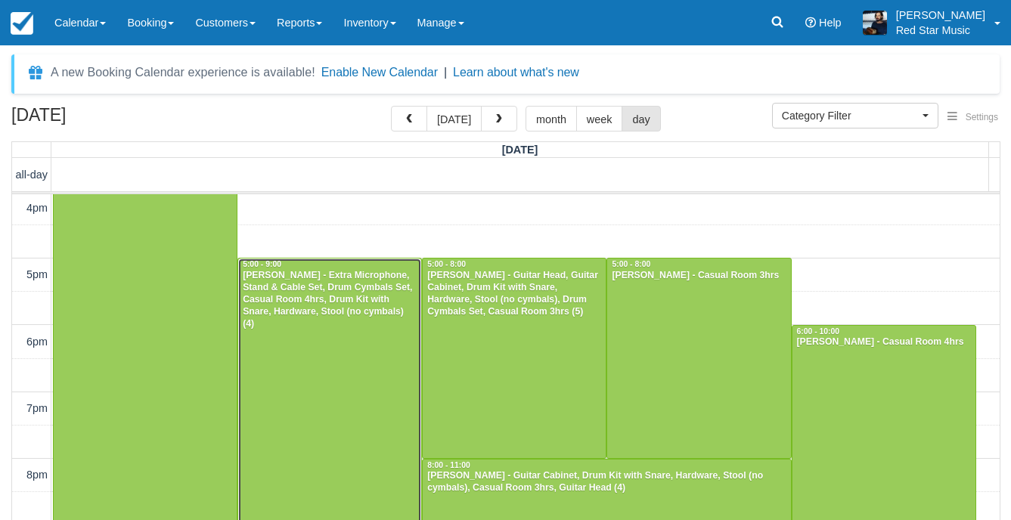
click at [325, 411] on div at bounding box center [329, 392] width 183 height 266
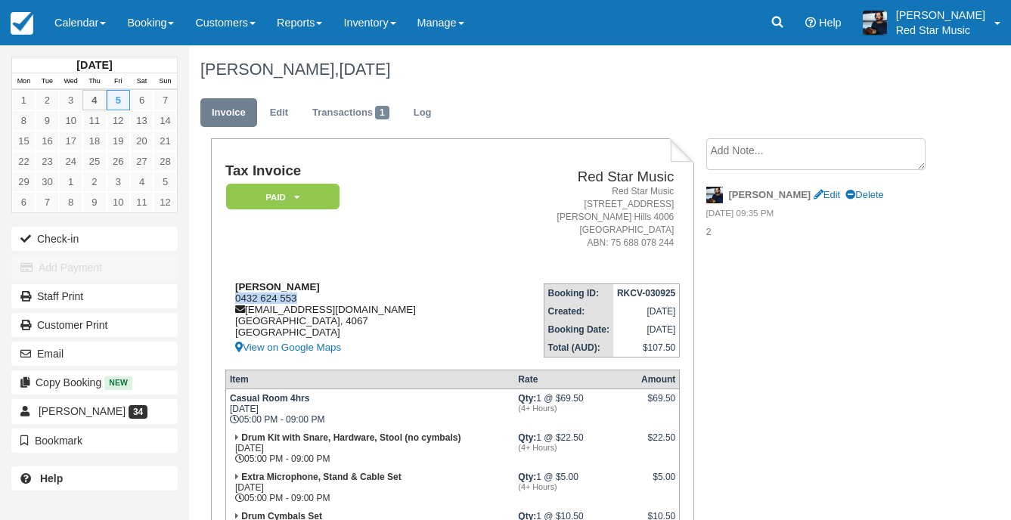
drag, startPoint x: 300, startPoint y: 297, endPoint x: 233, endPoint y: 299, distance: 67.4
click at [233, 299] on div "[PERSON_NAME] 0432 624 553 [EMAIL_ADDRESS][DOMAIN_NAME] [GEOGRAPHIC_DATA] [GEOG…" at bounding box center [357, 319] width 265 height 76
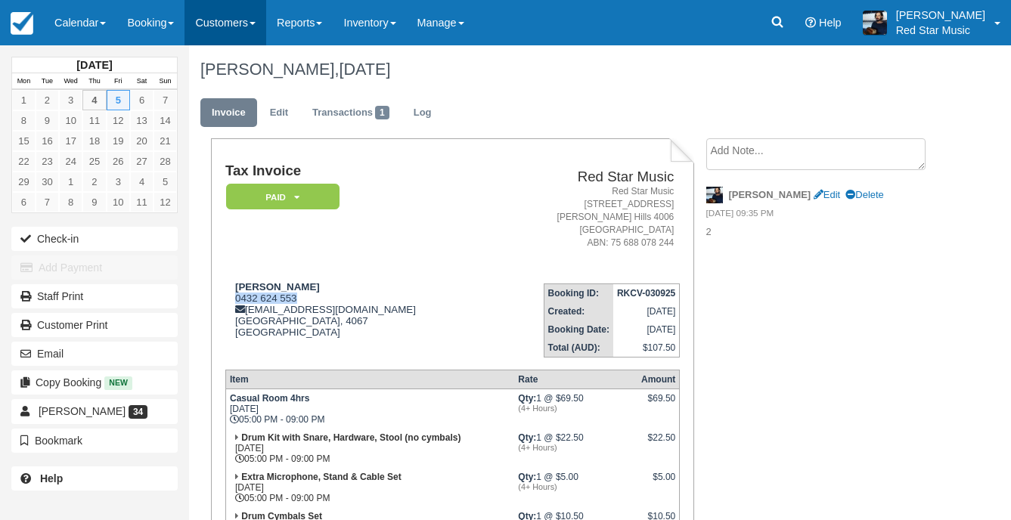
copy div "0432 624 553"
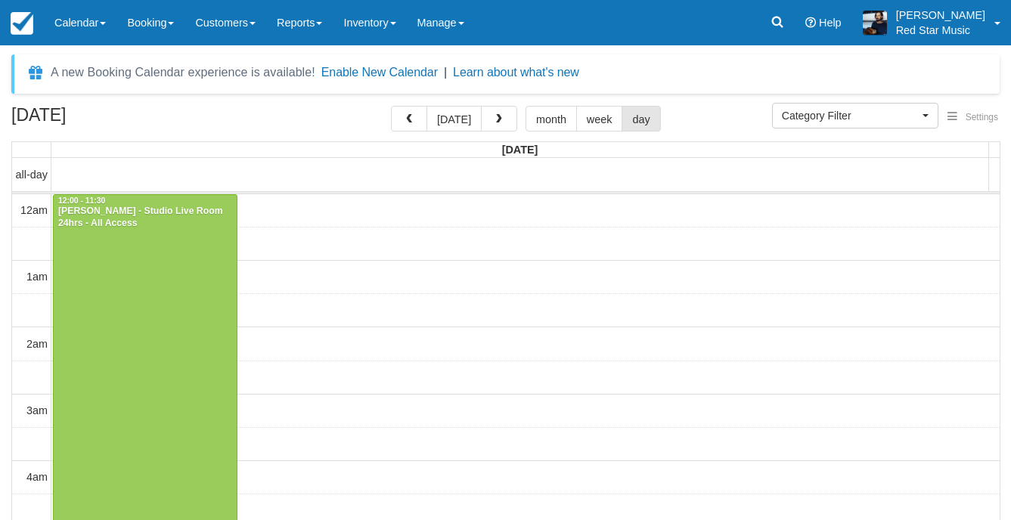
select select
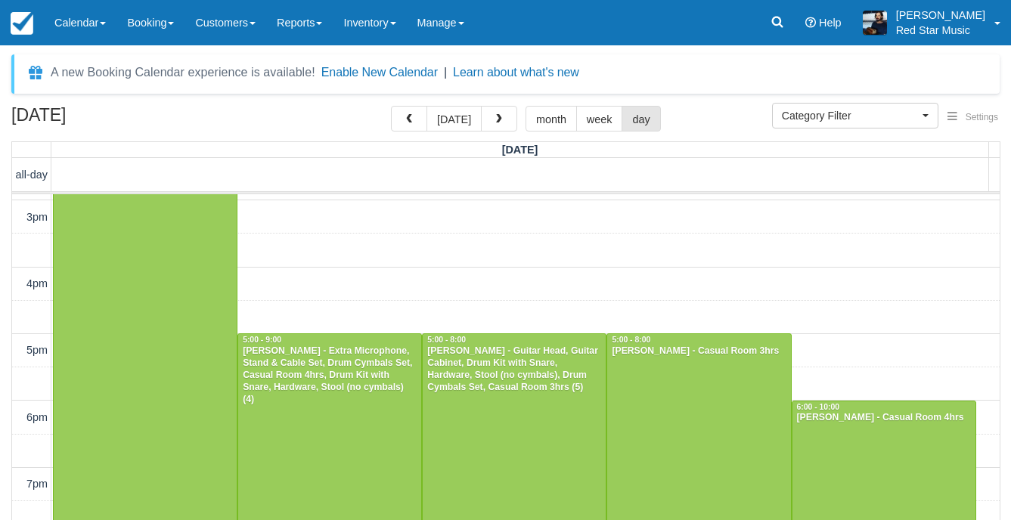
scroll to position [1072, 0]
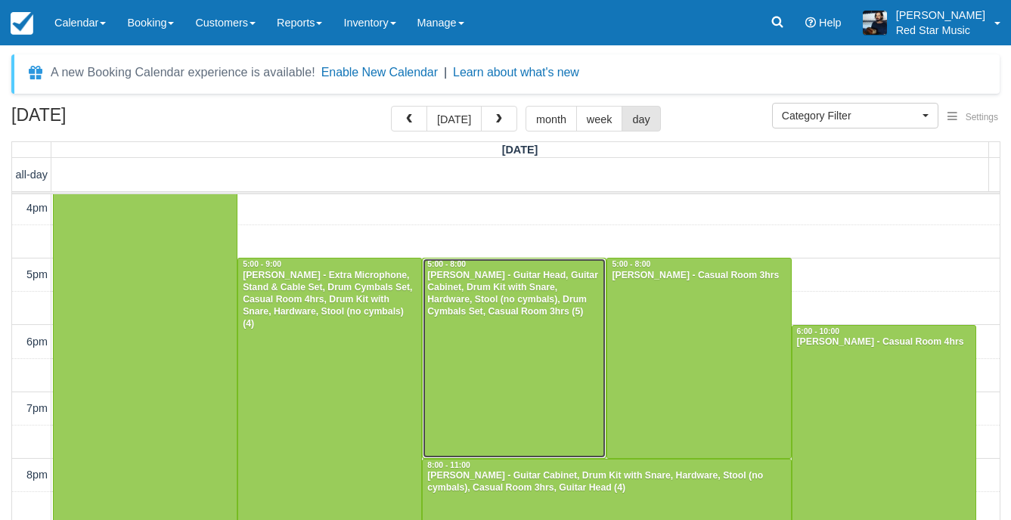
click at [516, 368] on div at bounding box center [514, 358] width 183 height 199
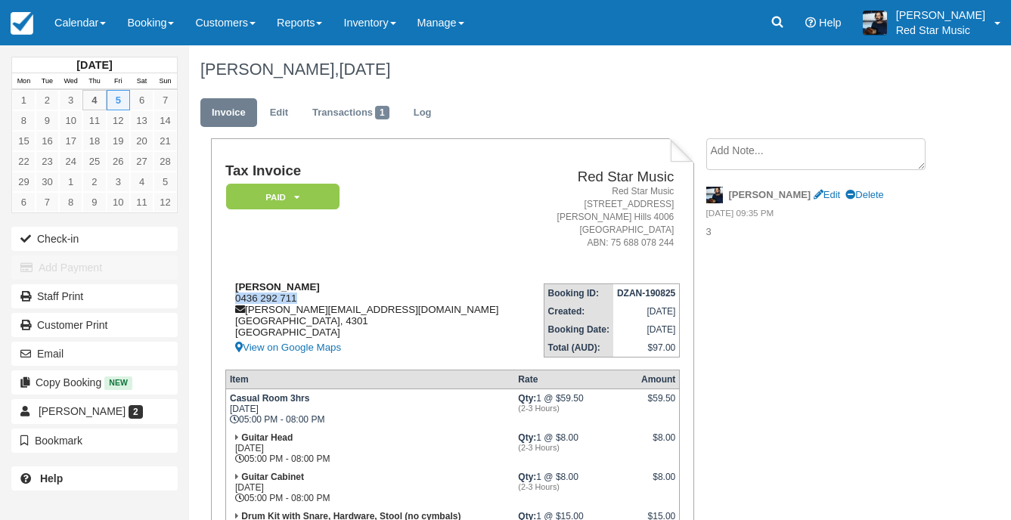
drag, startPoint x: 301, startPoint y: 299, endPoint x: 237, endPoint y: 303, distance: 64.4
click at [237, 303] on div "Adam Donnelly 0436 292 711 adam.donnelly777@gmail.com Queensland, 4301 Australi…" at bounding box center [376, 319] width 303 height 76
copy div "0436 292 711"
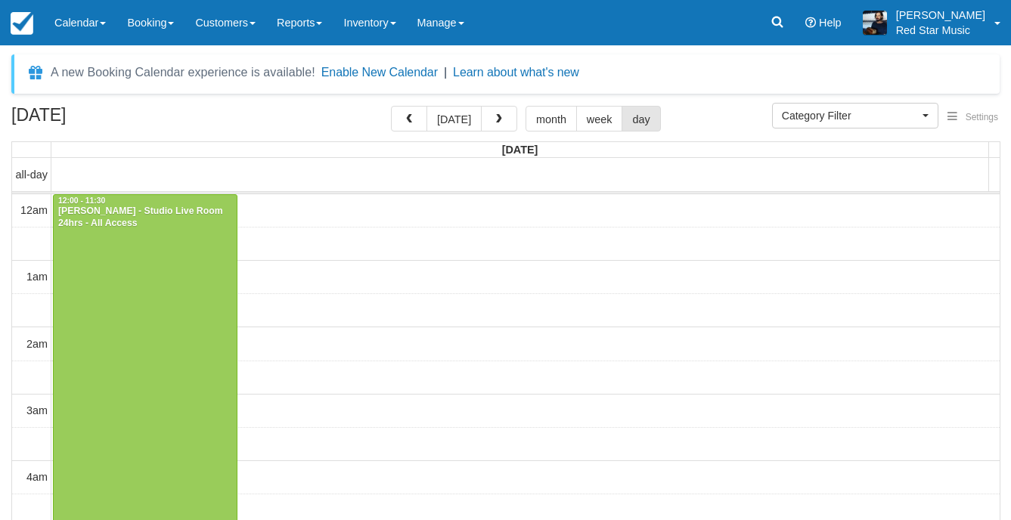
select select
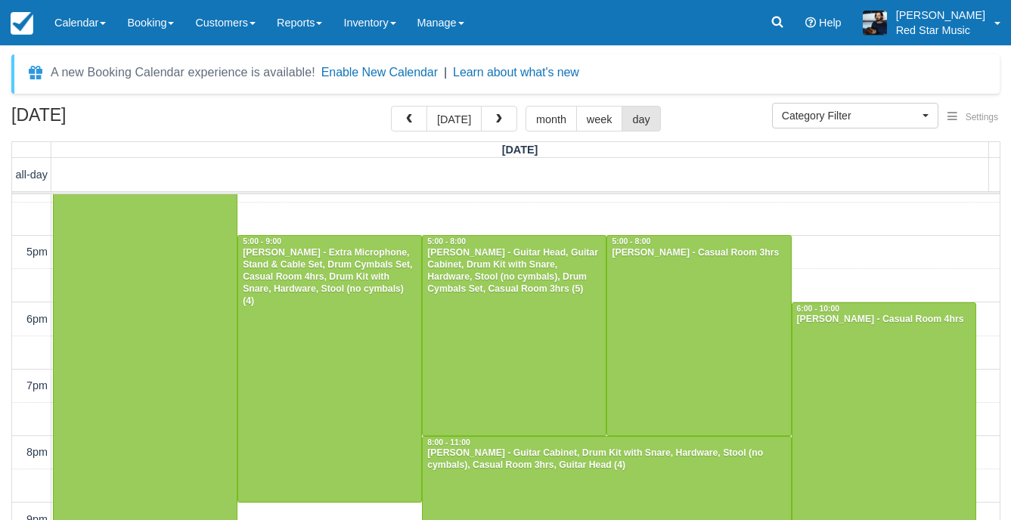
scroll to position [1072, 0]
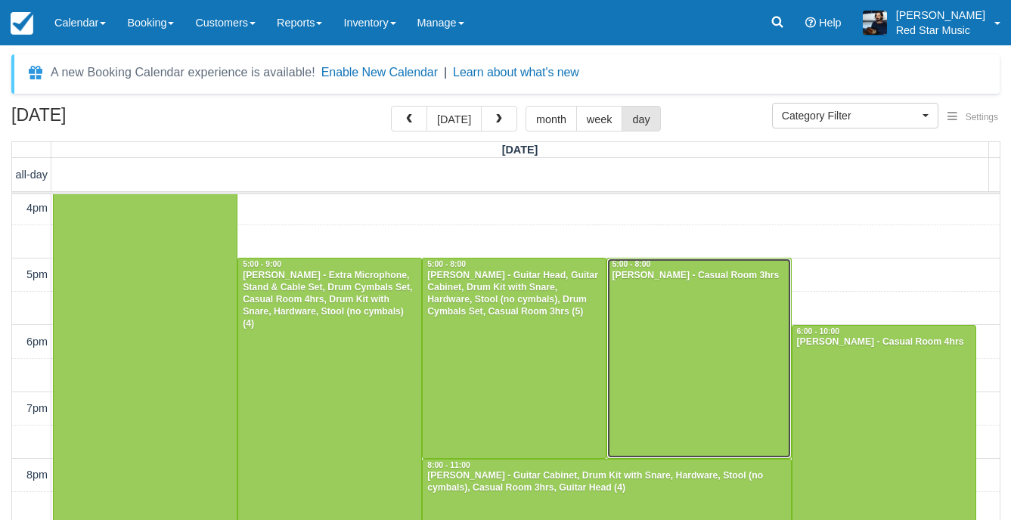
drag, startPoint x: 732, startPoint y: 377, endPoint x: 744, endPoint y: 369, distance: 13.6
click at [732, 375] on div at bounding box center [698, 358] width 183 height 199
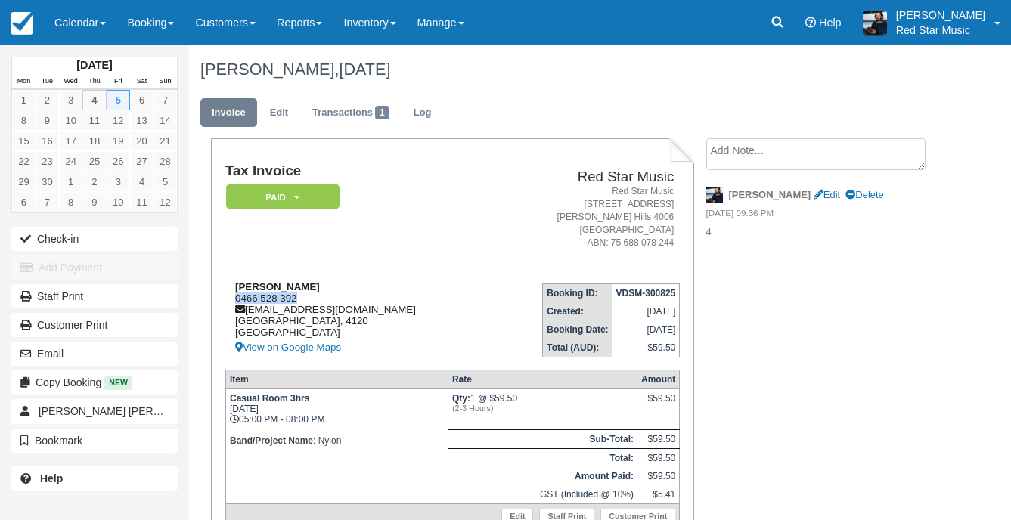
drag, startPoint x: 300, startPoint y: 297, endPoint x: 227, endPoint y: 293, distance: 72.7
click at [227, 293] on div "[PERSON_NAME] 0466 528 392 [EMAIL_ADDRESS][DOMAIN_NAME] [GEOGRAPHIC_DATA] View …" at bounding box center [357, 319] width 264 height 76
copy div "0466 528 392"
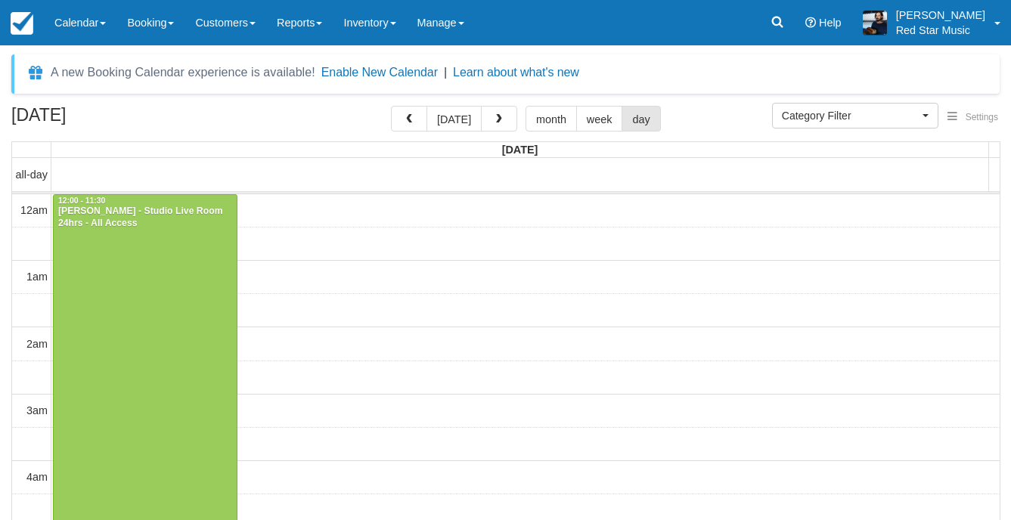
select select
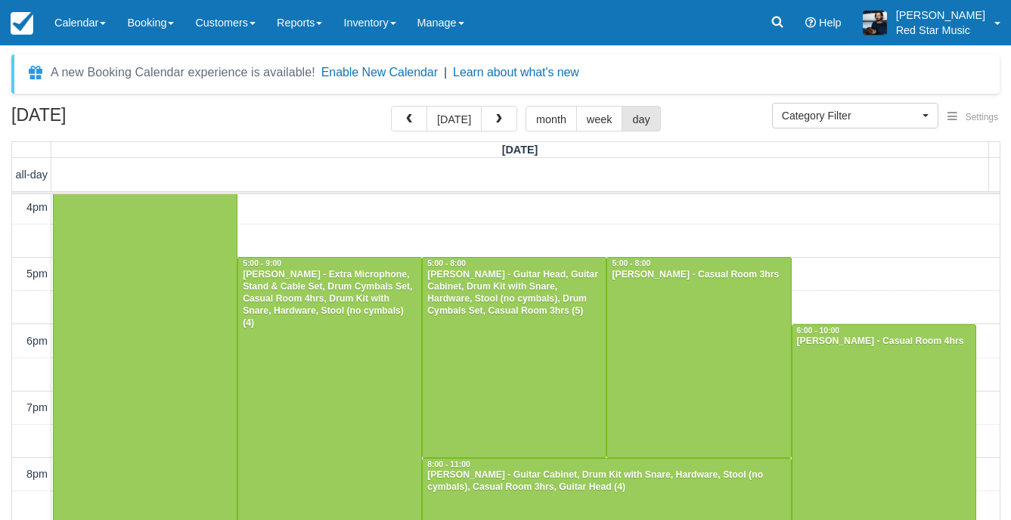
scroll to position [1147, 0]
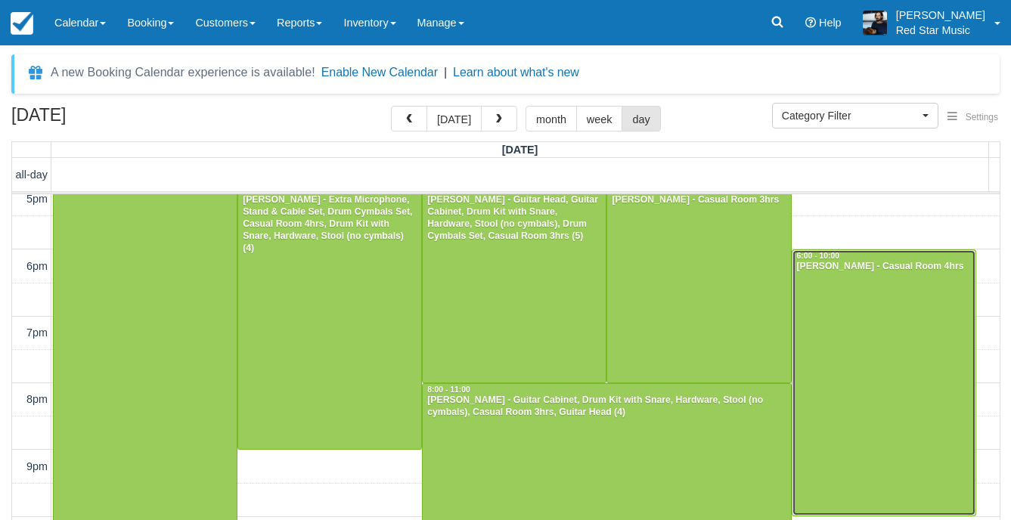
click at [806, 352] on div at bounding box center [884, 383] width 183 height 266
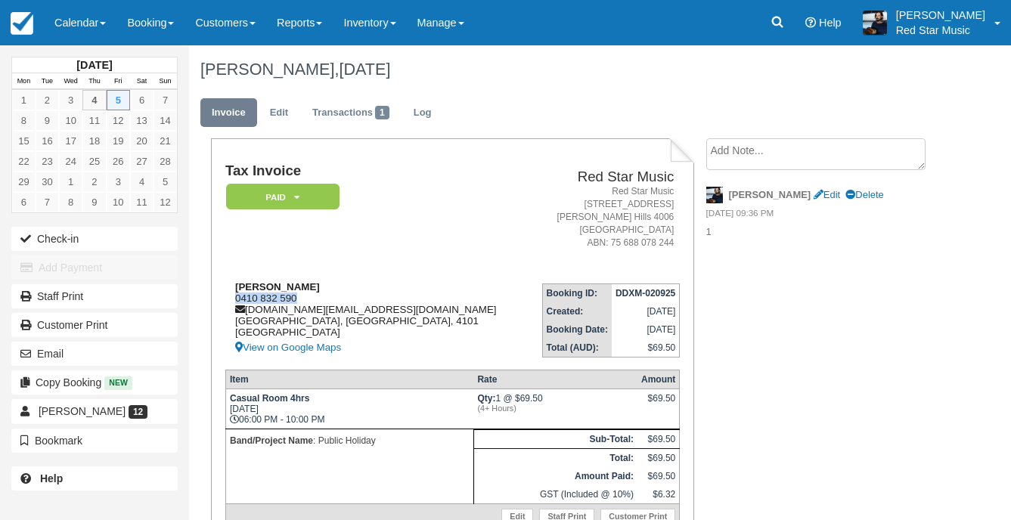
drag, startPoint x: 309, startPoint y: 297, endPoint x: 233, endPoint y: 297, distance: 76.4
click at [233, 297] on div "Pieter Jansen 0410 832 590 jansen.pm@gmail.com Brisbane, Queensland, 4101 Austr…" at bounding box center [375, 319] width 301 height 76
copy div "0410 832 590"
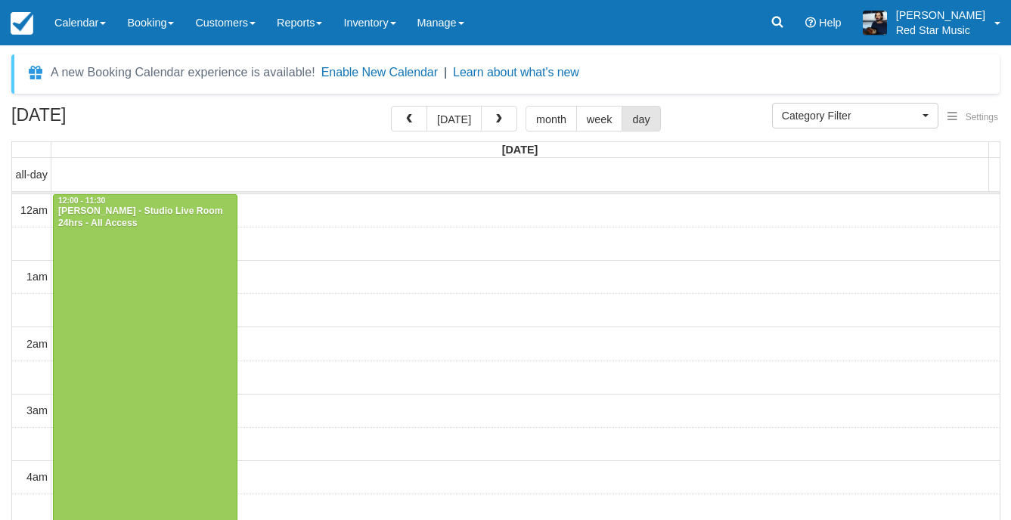
select select
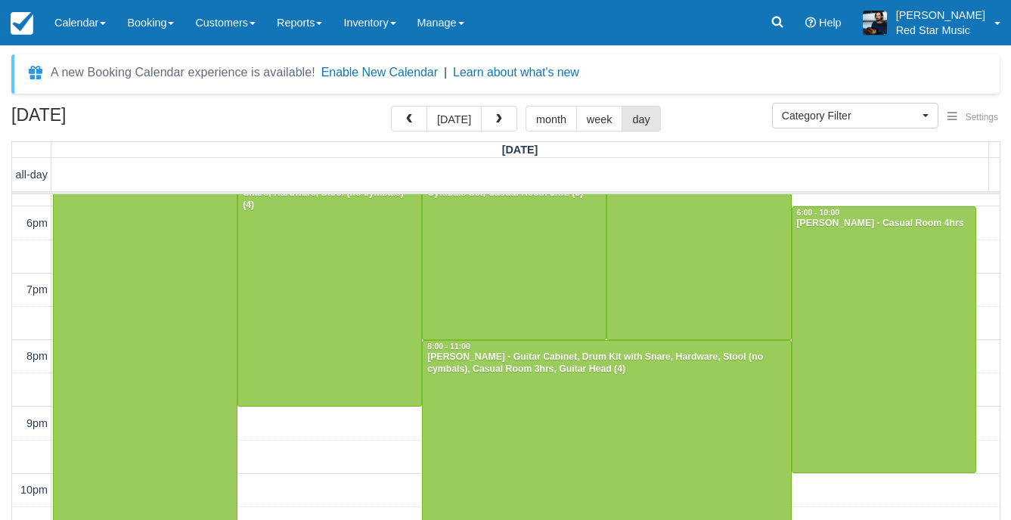
scroll to position [1200, 0]
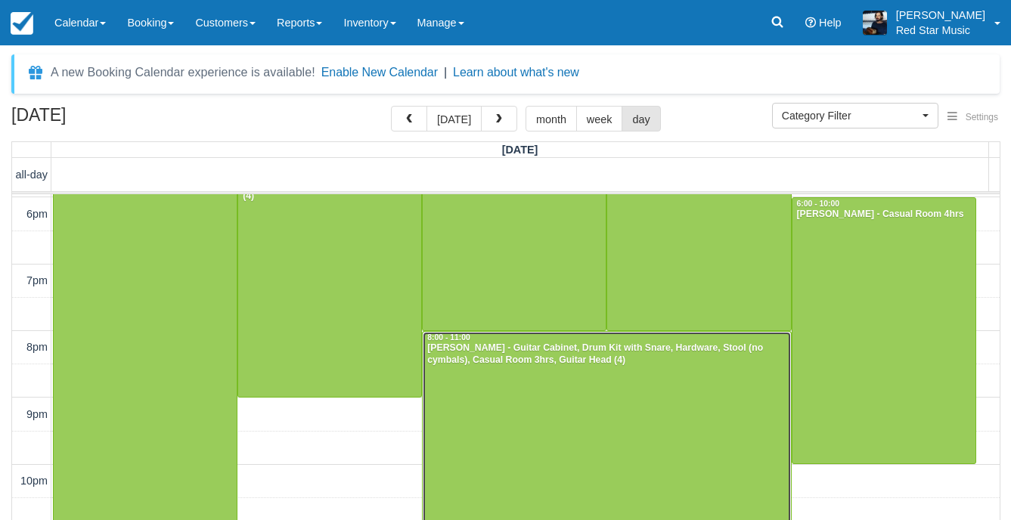
click at [612, 403] on div at bounding box center [607, 431] width 368 height 199
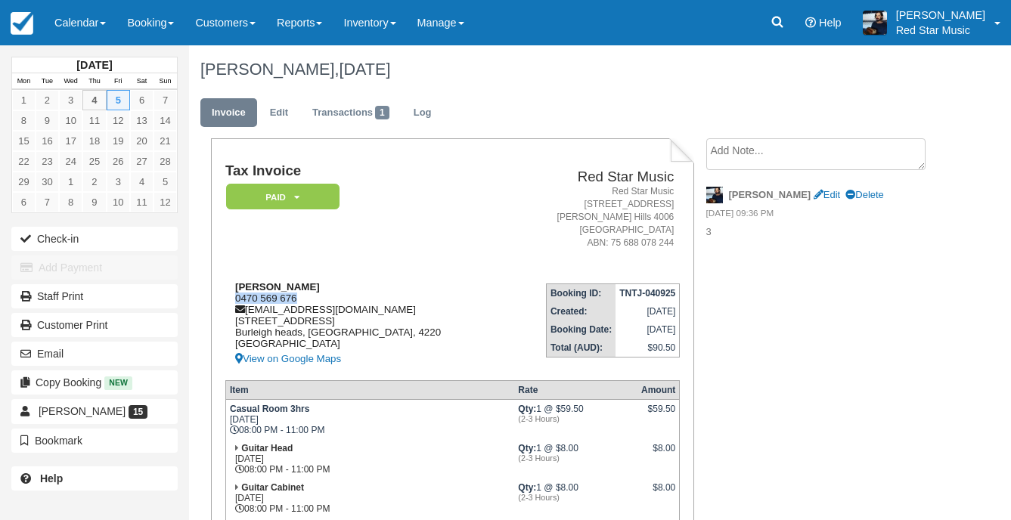
drag, startPoint x: 305, startPoint y: 298, endPoint x: 237, endPoint y: 303, distance: 68.2
click at [237, 303] on div "[PERSON_NAME] 0470 569 676 [EMAIL_ADDRESS][DOMAIN_NAME] [STREET_ADDRESS] View o…" at bounding box center [365, 324] width 281 height 87
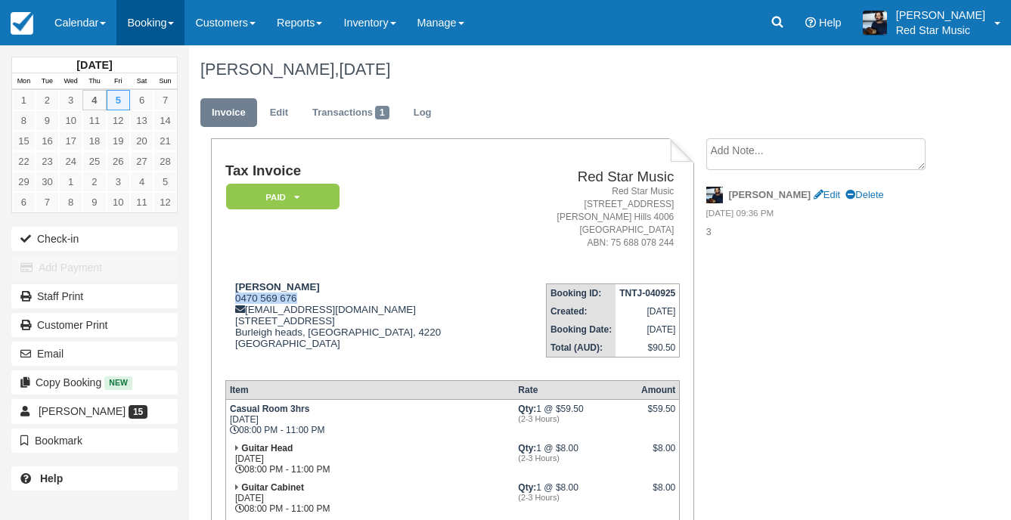
copy div "0470 569 676"
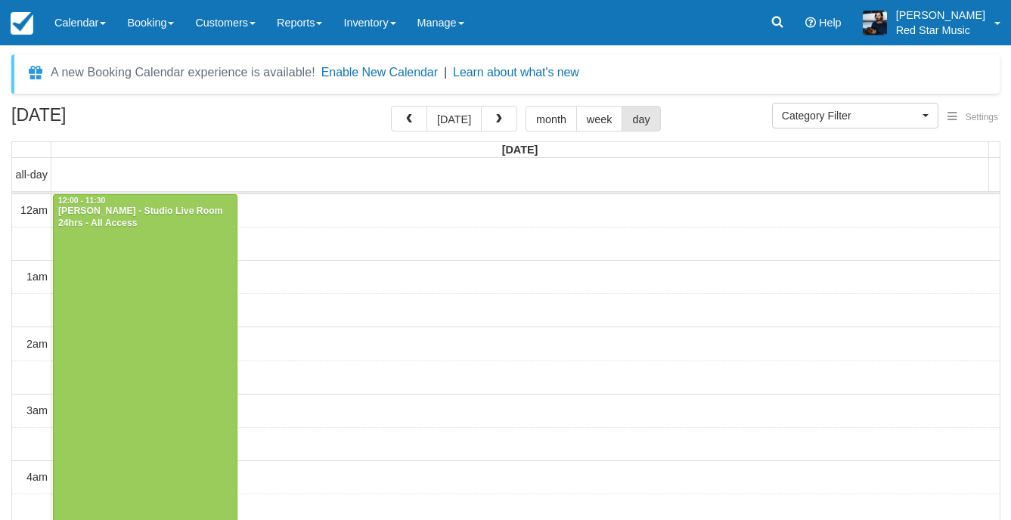
select select
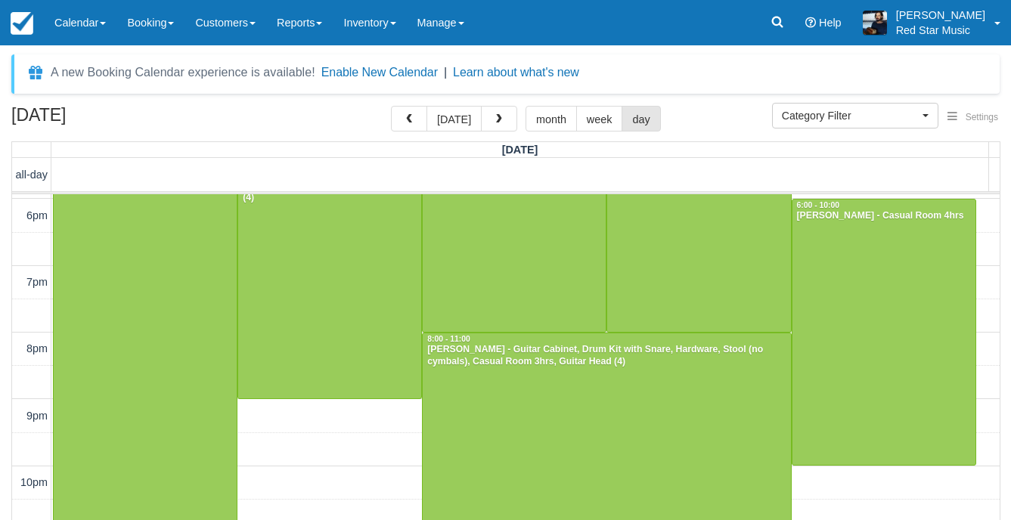
scroll to position [1200, 0]
